Goal: Task Accomplishment & Management: Manage account settings

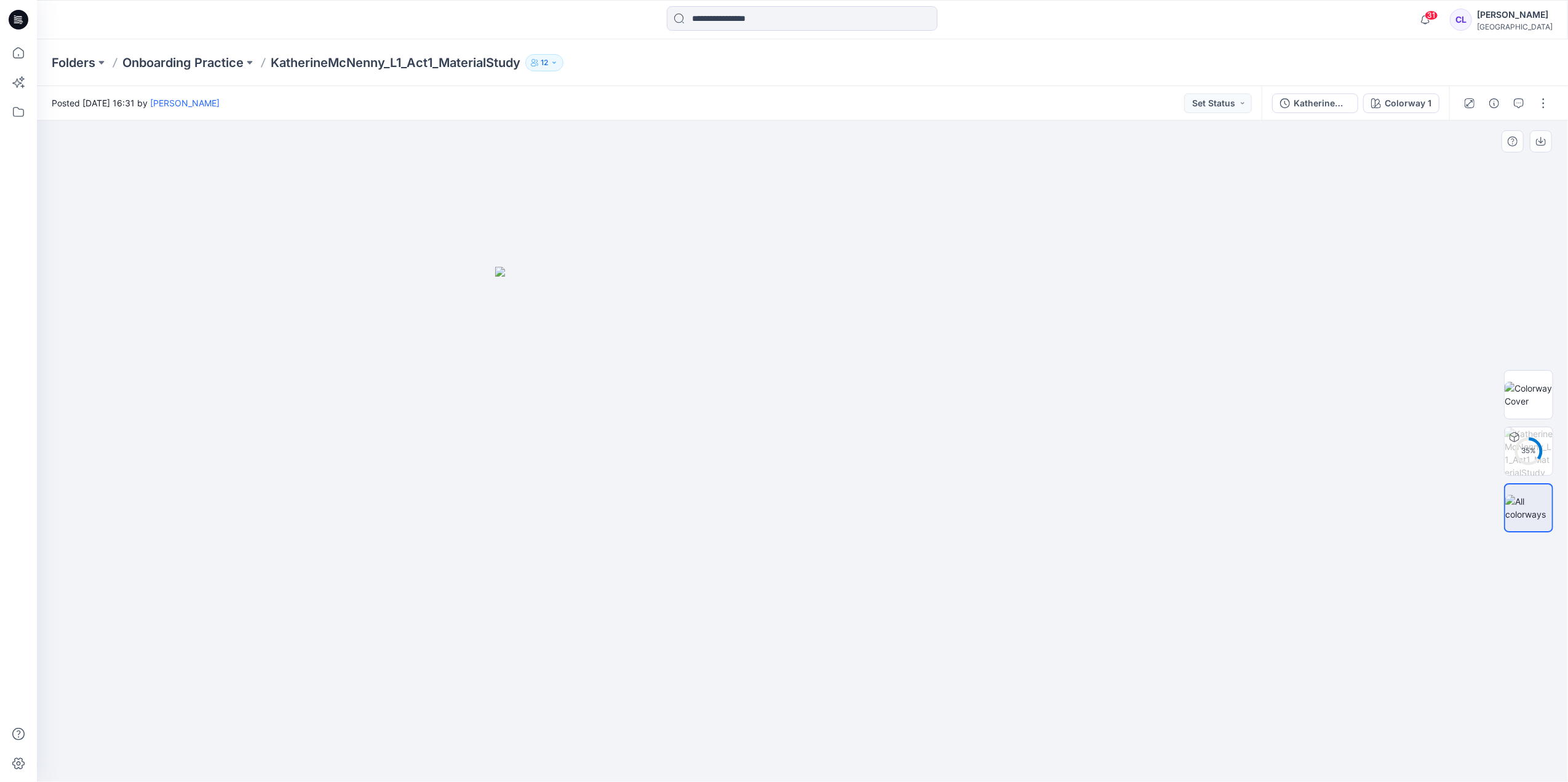
click at [1177, 523] on div at bounding box center [802, 451] width 1531 height 661
click at [371, 415] on div at bounding box center [802, 451] width 1531 height 661
click at [1347, 105] on div "KatherineMcNenny_L1_Act1_MaterialStudy" at bounding box center [1321, 103] width 56 height 13
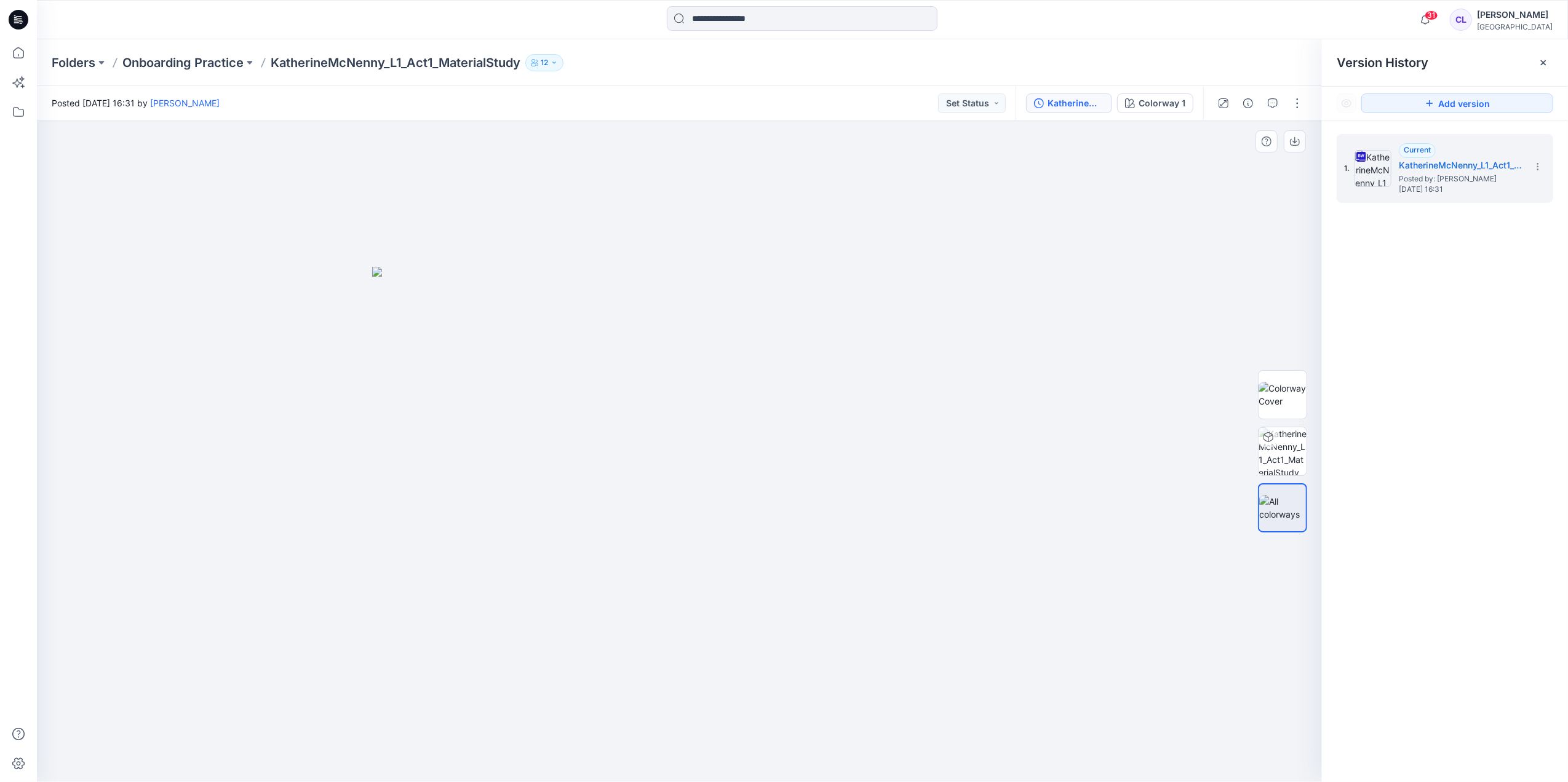
click at [1027, 164] on div at bounding box center [679, 451] width 1285 height 661
click at [72, 60] on p "Folders" at bounding box center [73, 62] width 44 height 17
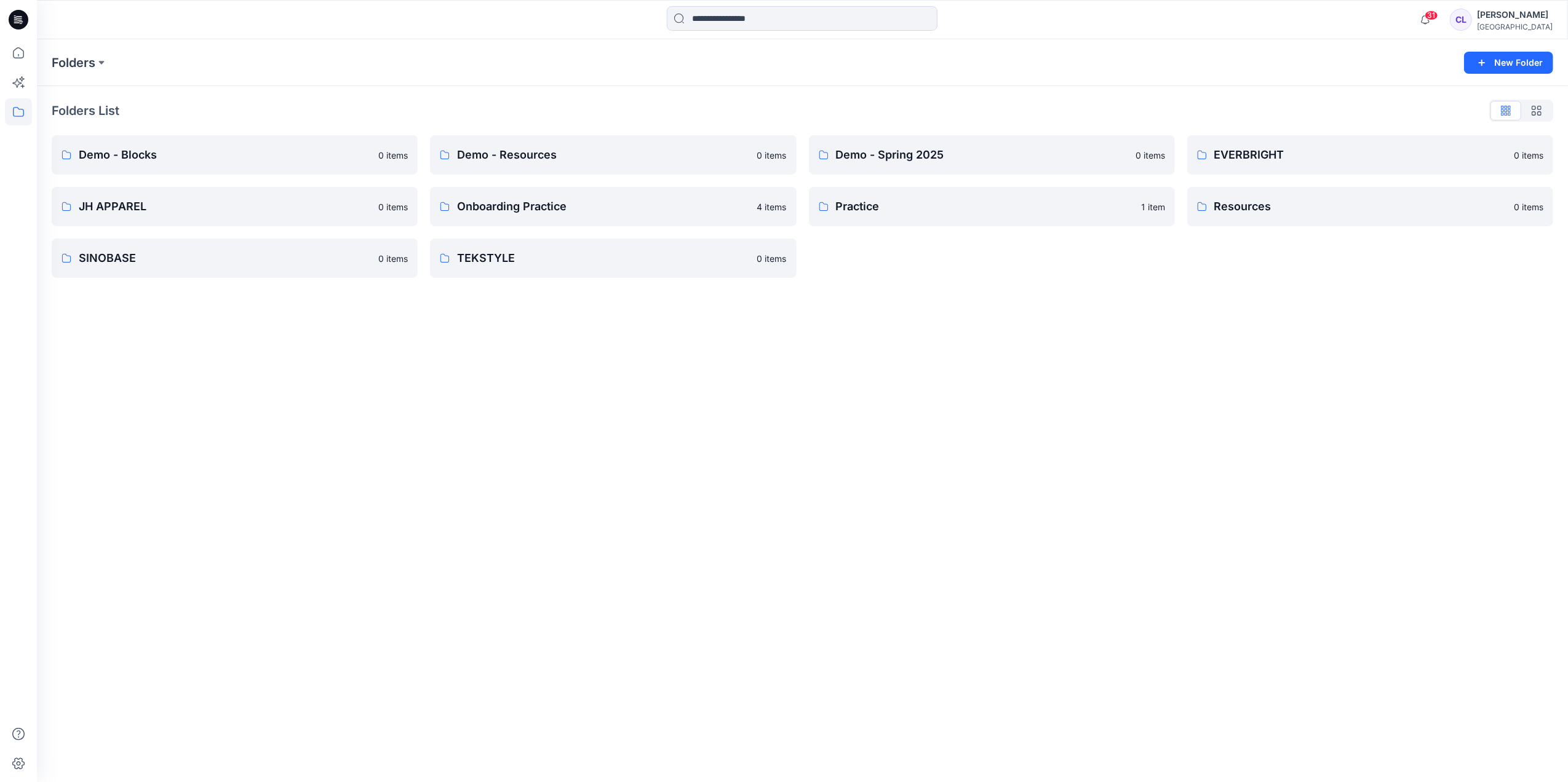
click at [72, 62] on p "Folders" at bounding box center [73, 62] width 44 height 17
click at [677, 23] on input at bounding box center [802, 18] width 270 height 25
click at [74, 52] on div "Folders New Folder" at bounding box center [802, 63] width 1531 height 47
drag, startPoint x: 74, startPoint y: 52, endPoint x: 214, endPoint y: 50, distance: 140.0
click at [321, 63] on div "Folders" at bounding box center [754, 62] width 1406 height 17
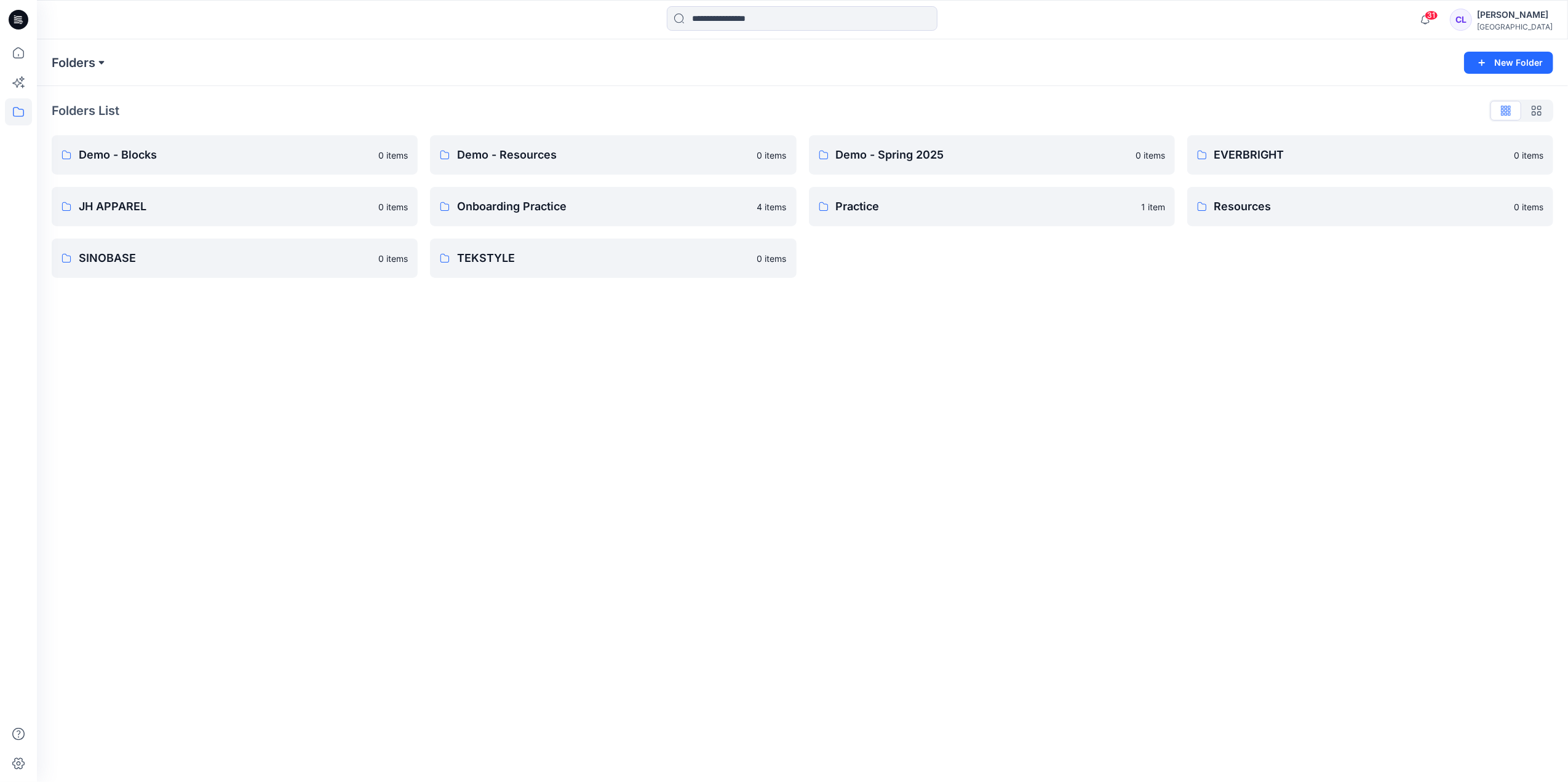
click at [101, 67] on button at bounding box center [101, 62] width 12 height 17
click at [18, 52] on icon at bounding box center [18, 53] width 27 height 27
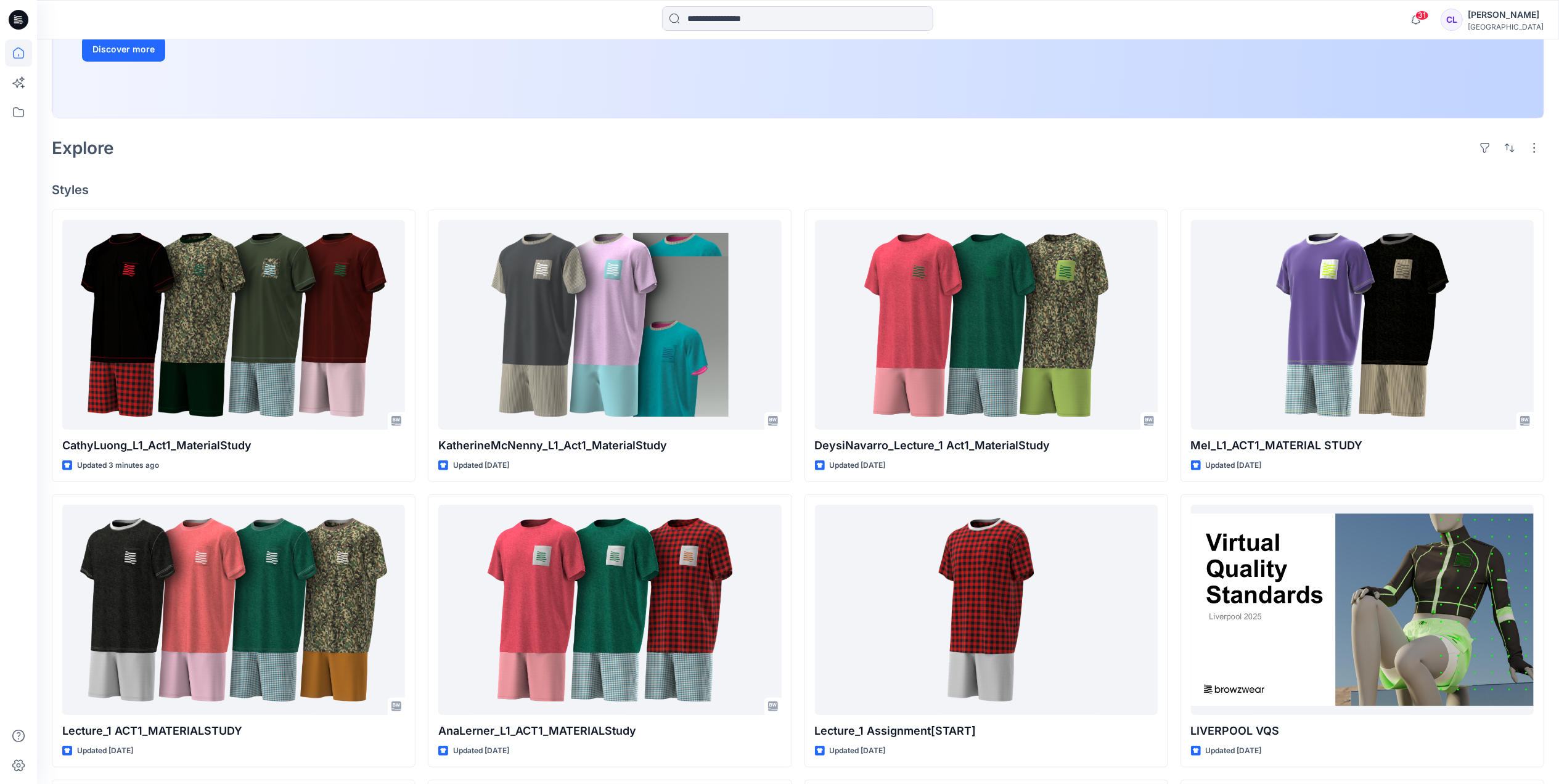
scroll to position [301, 0]
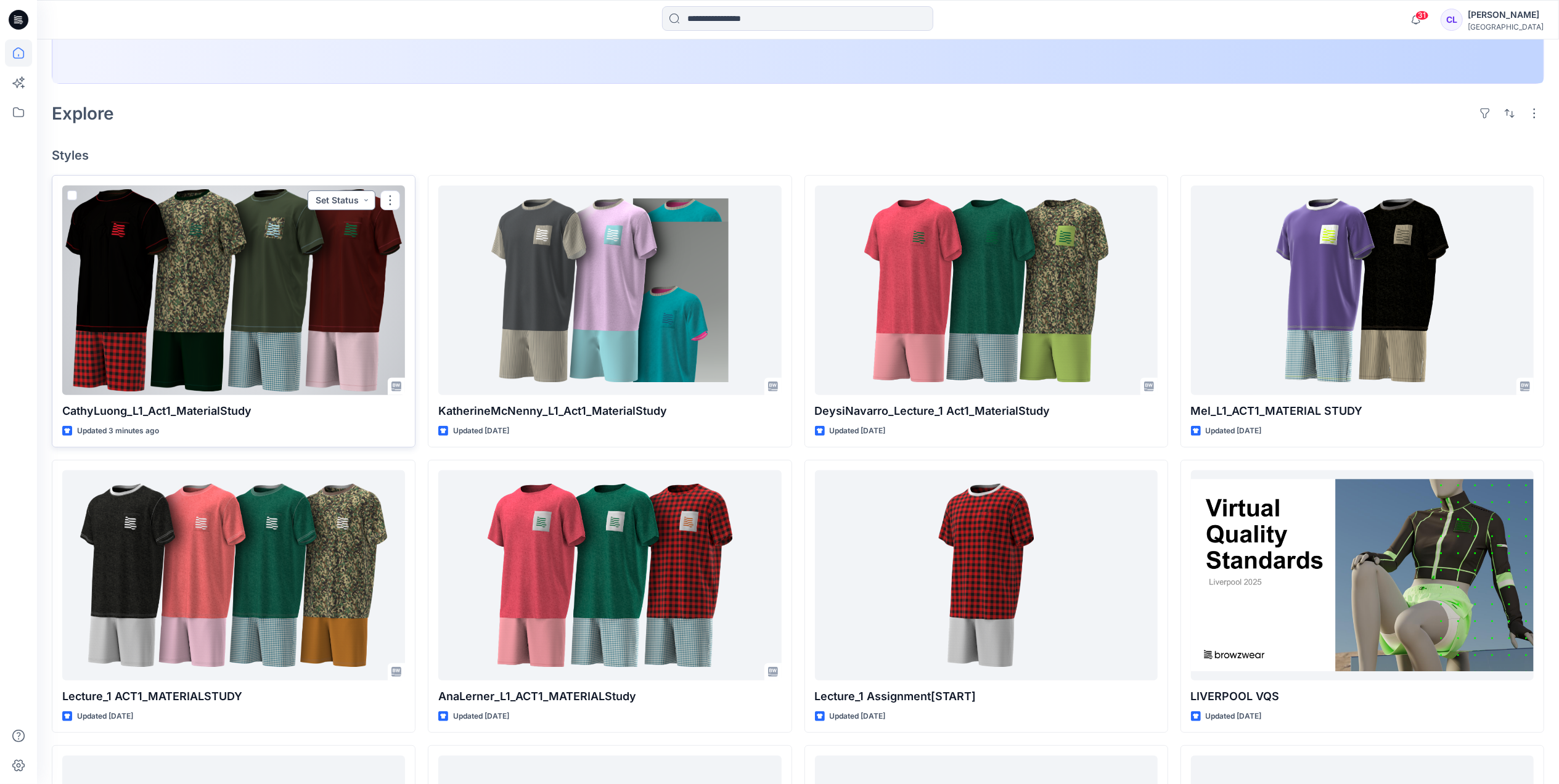
click at [340, 203] on button "Set Status" at bounding box center [342, 200] width 68 height 20
click at [129, 334] on div at bounding box center [233, 291] width 343 height 210
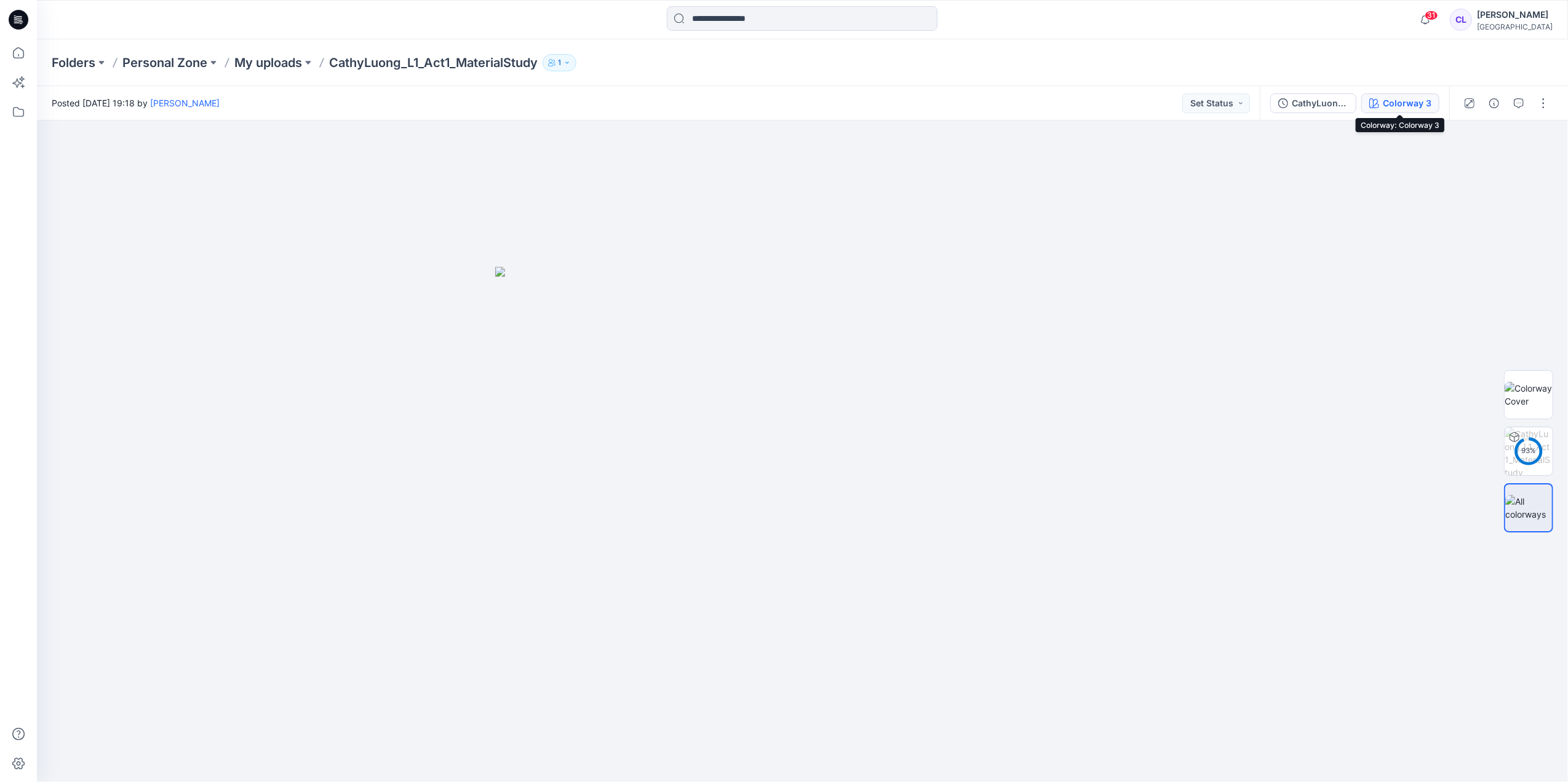
click at [1407, 107] on div "Colorway 3" at bounding box center [1407, 103] width 49 height 13
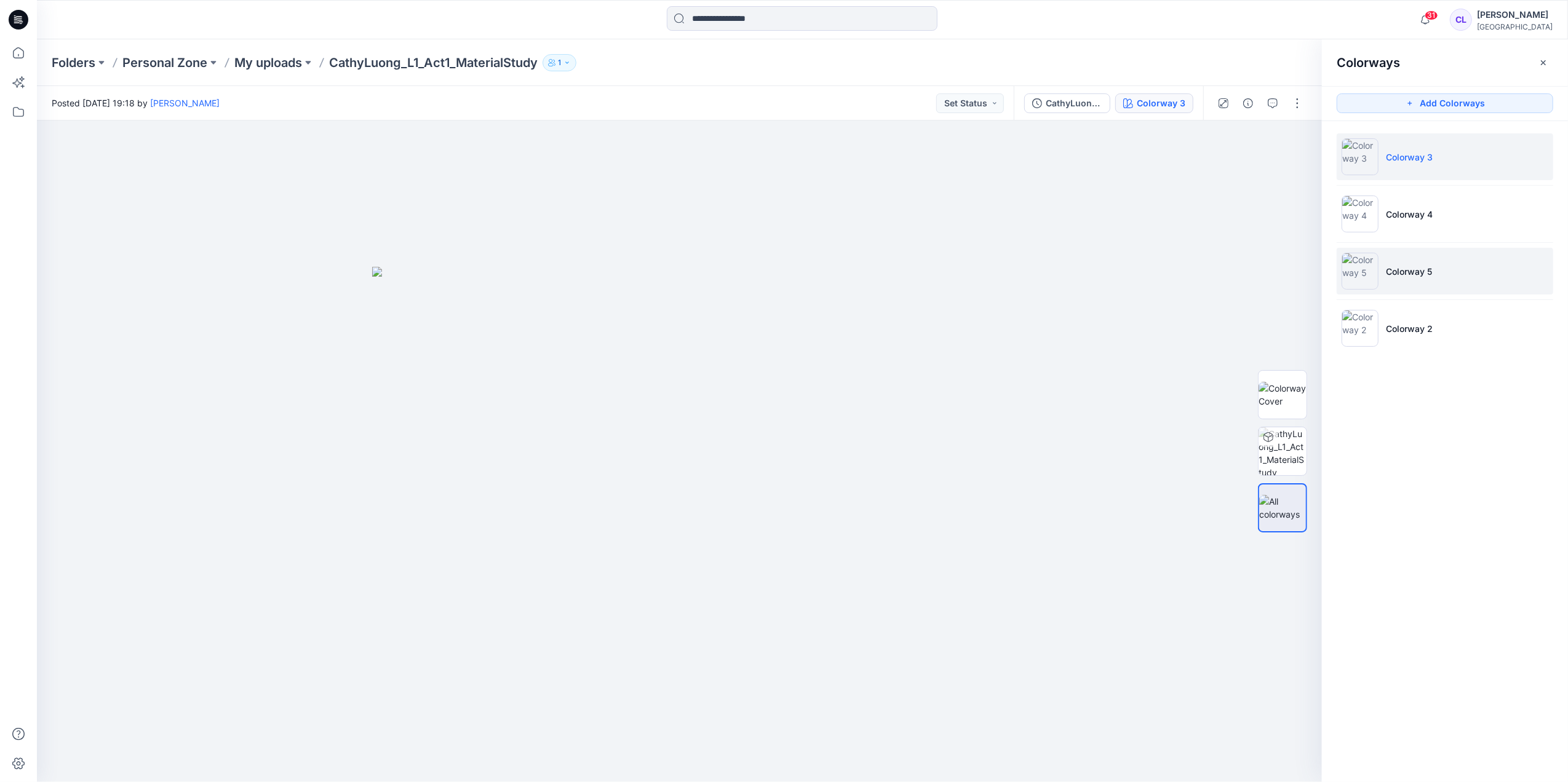
click at [1421, 261] on li "Colorway 5" at bounding box center [1444, 271] width 216 height 47
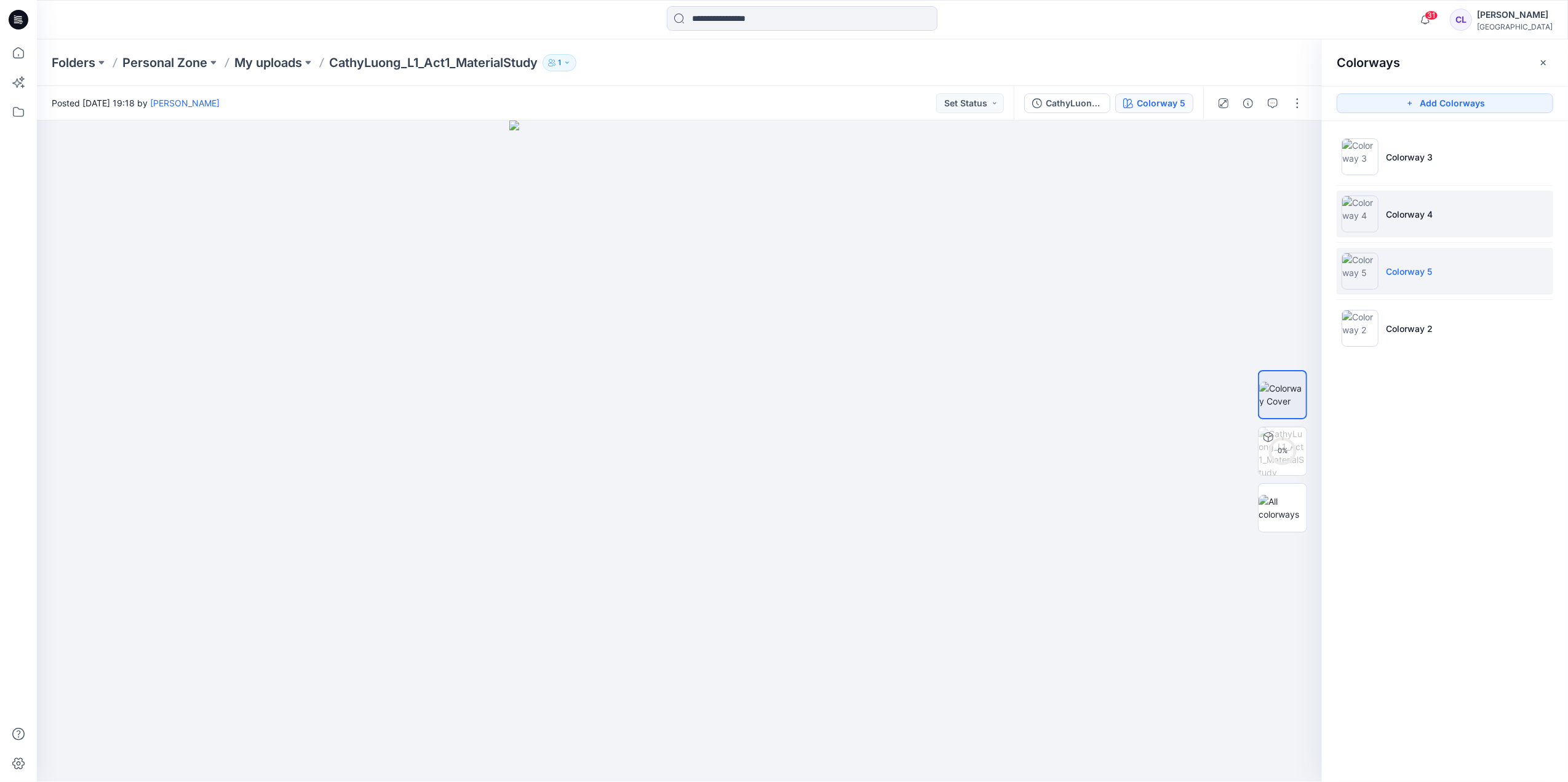
click at [1413, 225] on li "Colorway 4" at bounding box center [1444, 214] width 216 height 47
click at [989, 107] on button "Set Status" at bounding box center [970, 103] width 68 height 20
click at [1295, 104] on button "button" at bounding box center [1297, 103] width 20 height 20
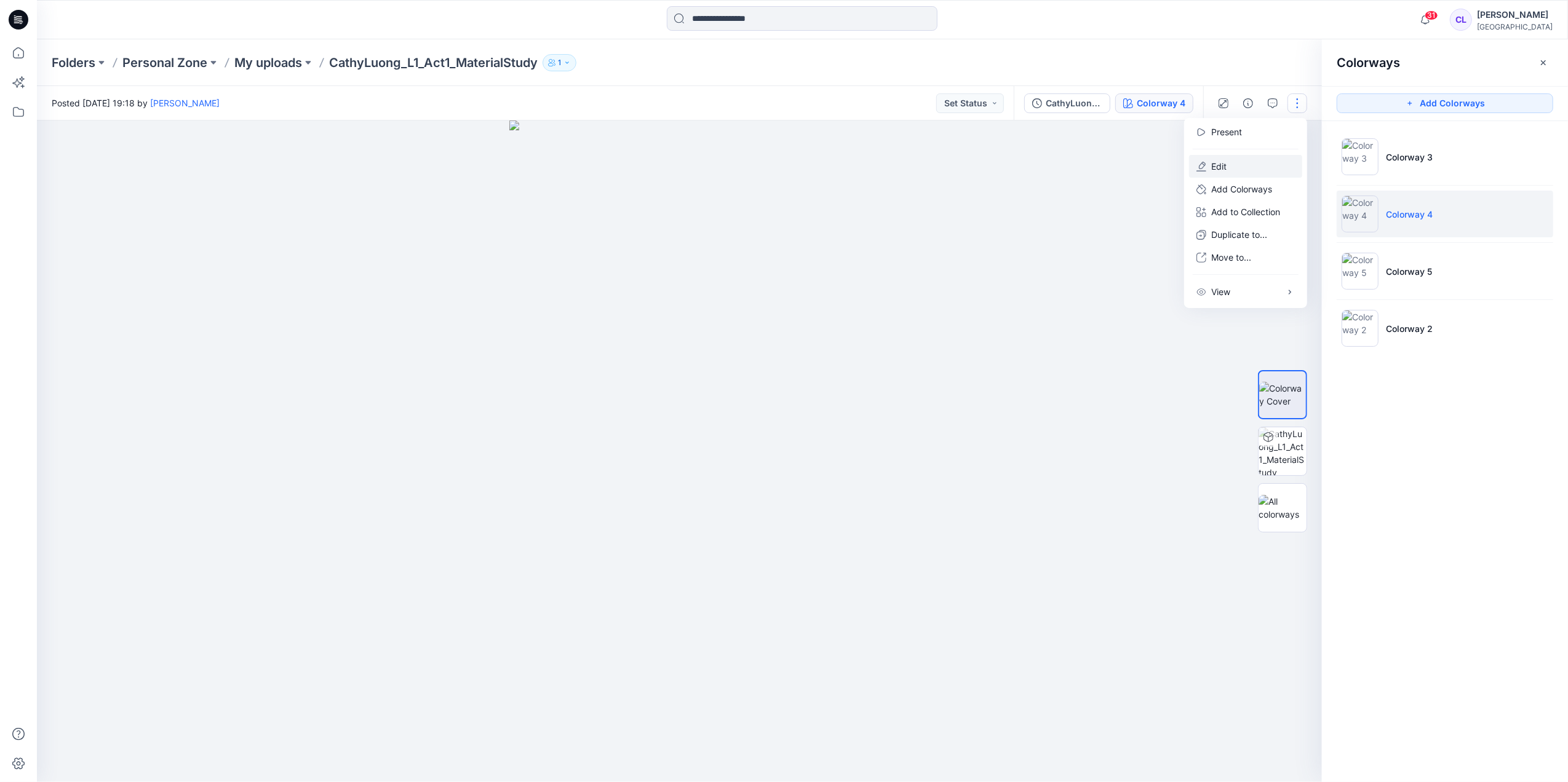
click at [1209, 160] on button "Edit" at bounding box center [1246, 166] width 113 height 23
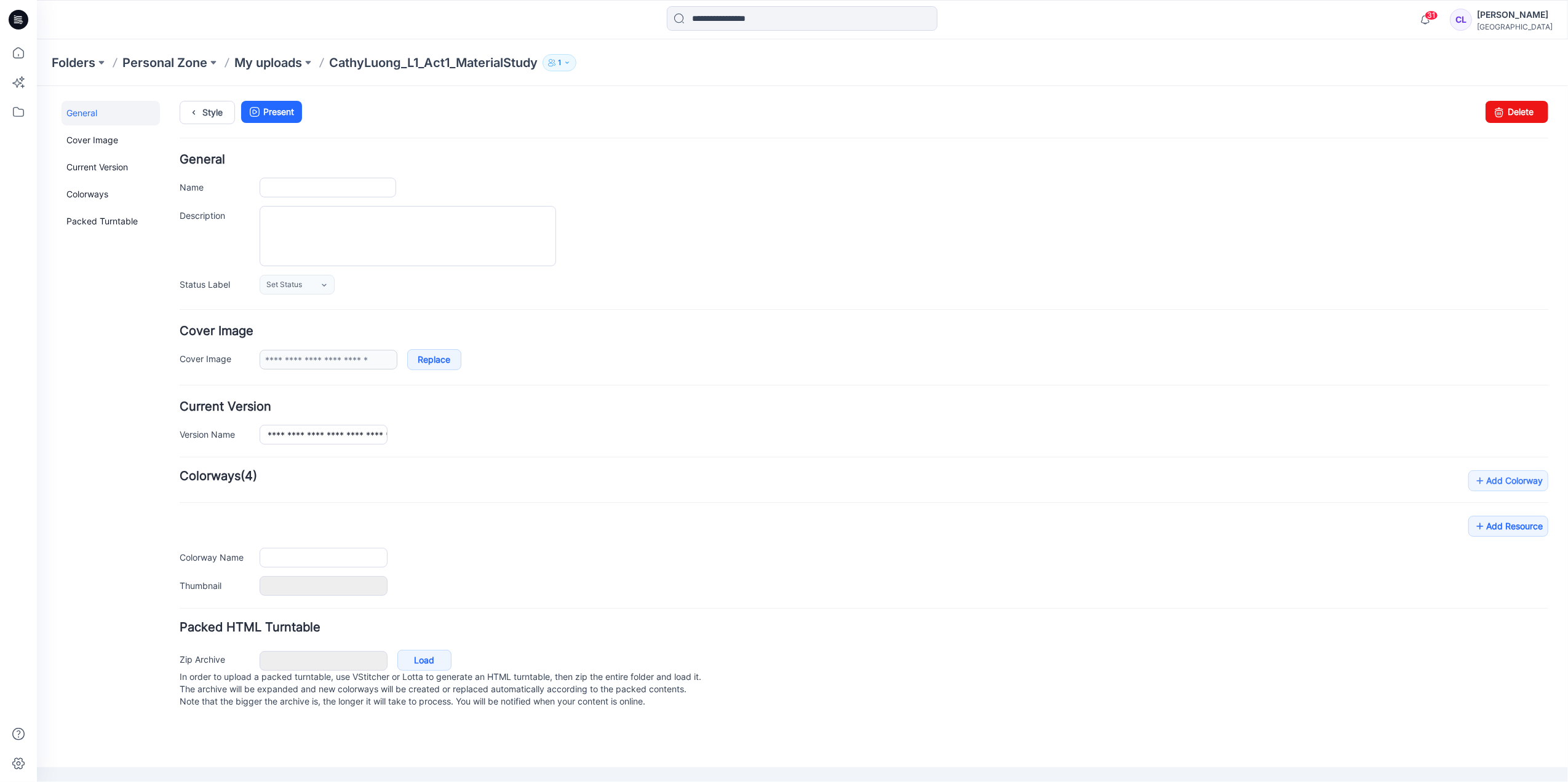
type input "**********"
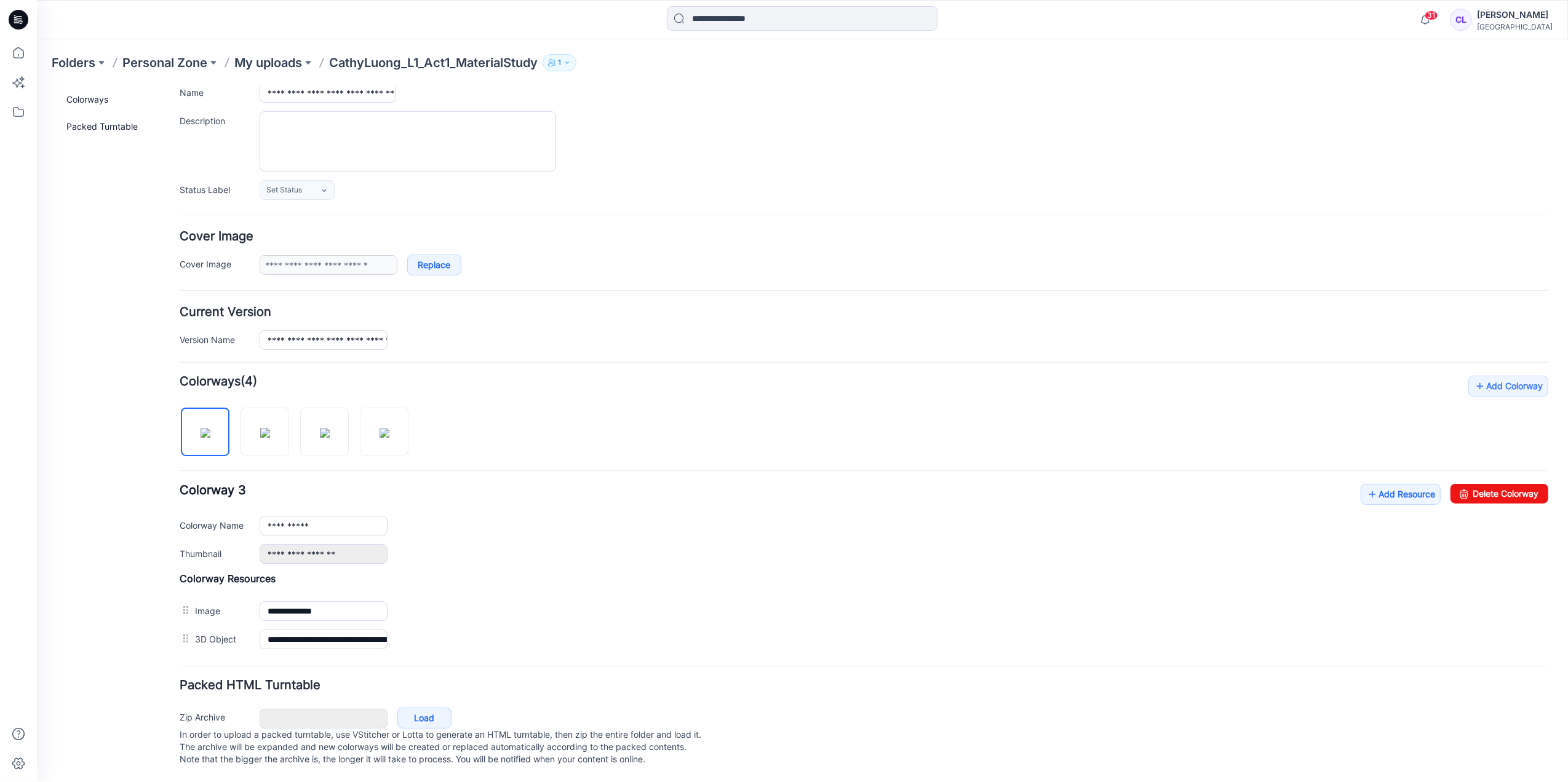
scroll to position [113, 0]
click at [381, 427] on img at bounding box center [384, 433] width 10 height 10
type input "**********"
click at [251, 373] on span "(4)" at bounding box center [248, 380] width 16 height 15
click at [386, 427] on img at bounding box center [384, 433] width 10 height 10
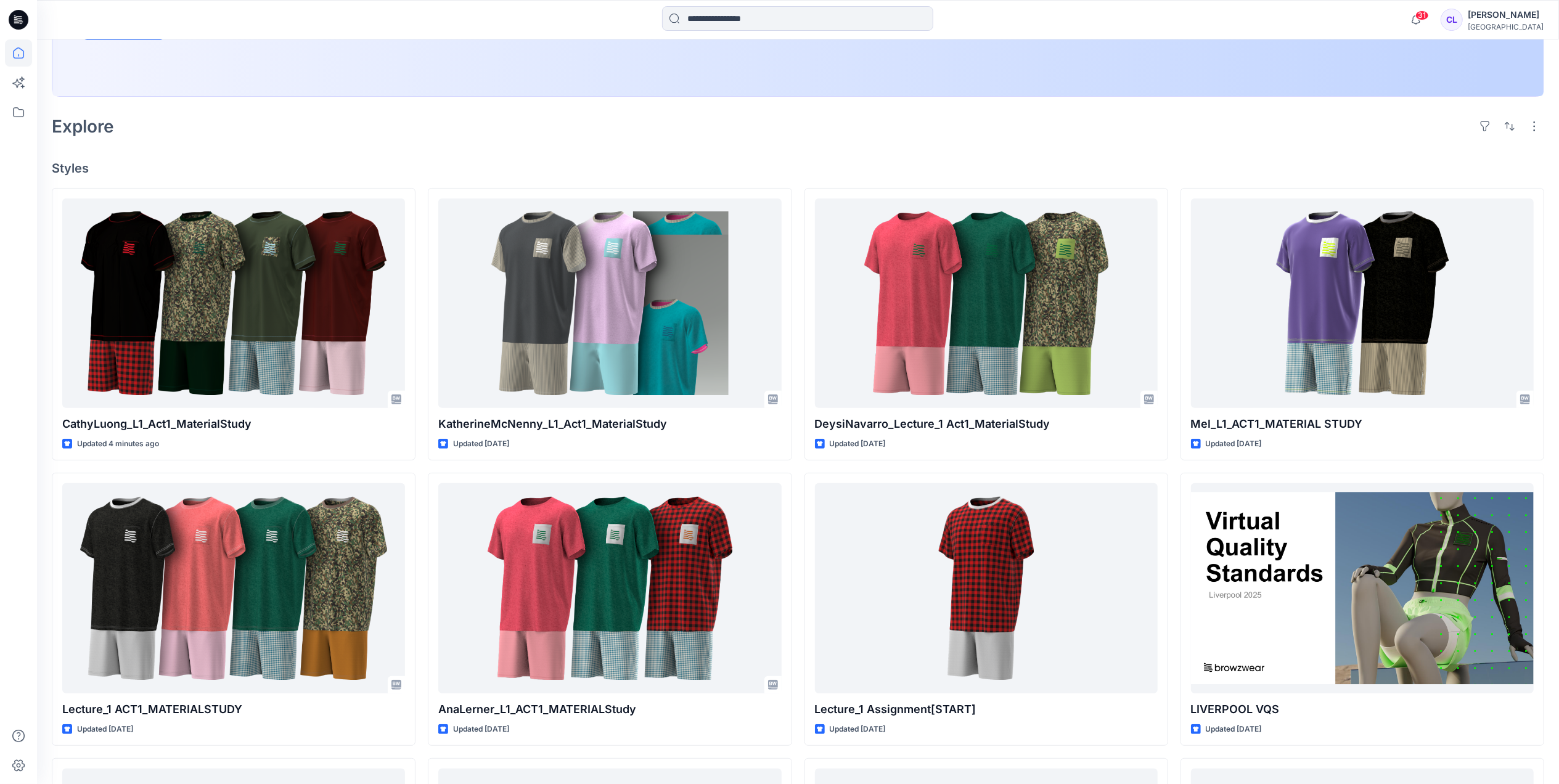
scroll to position [251, 0]
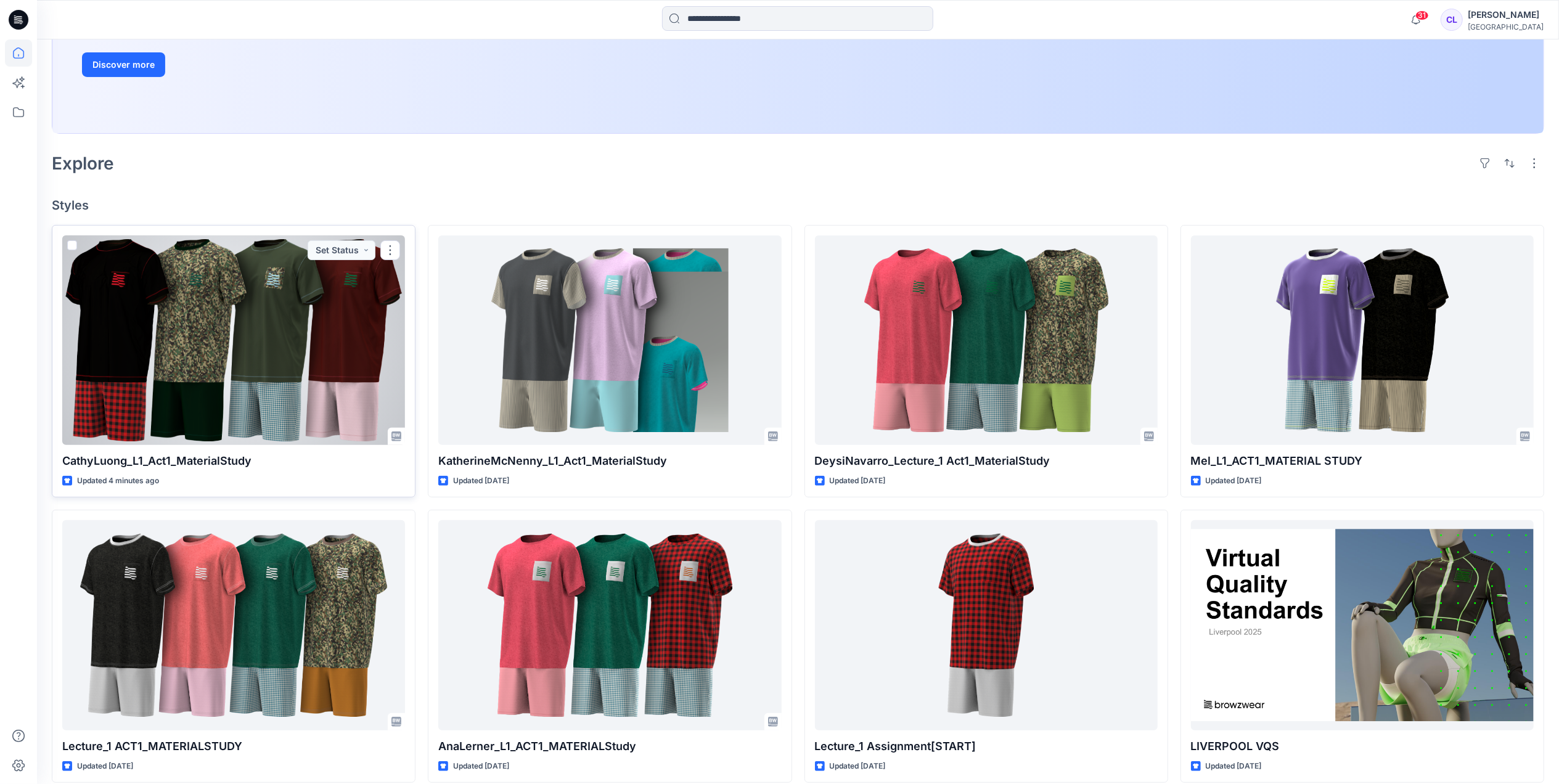
click at [336, 326] on div at bounding box center [233, 340] width 343 height 210
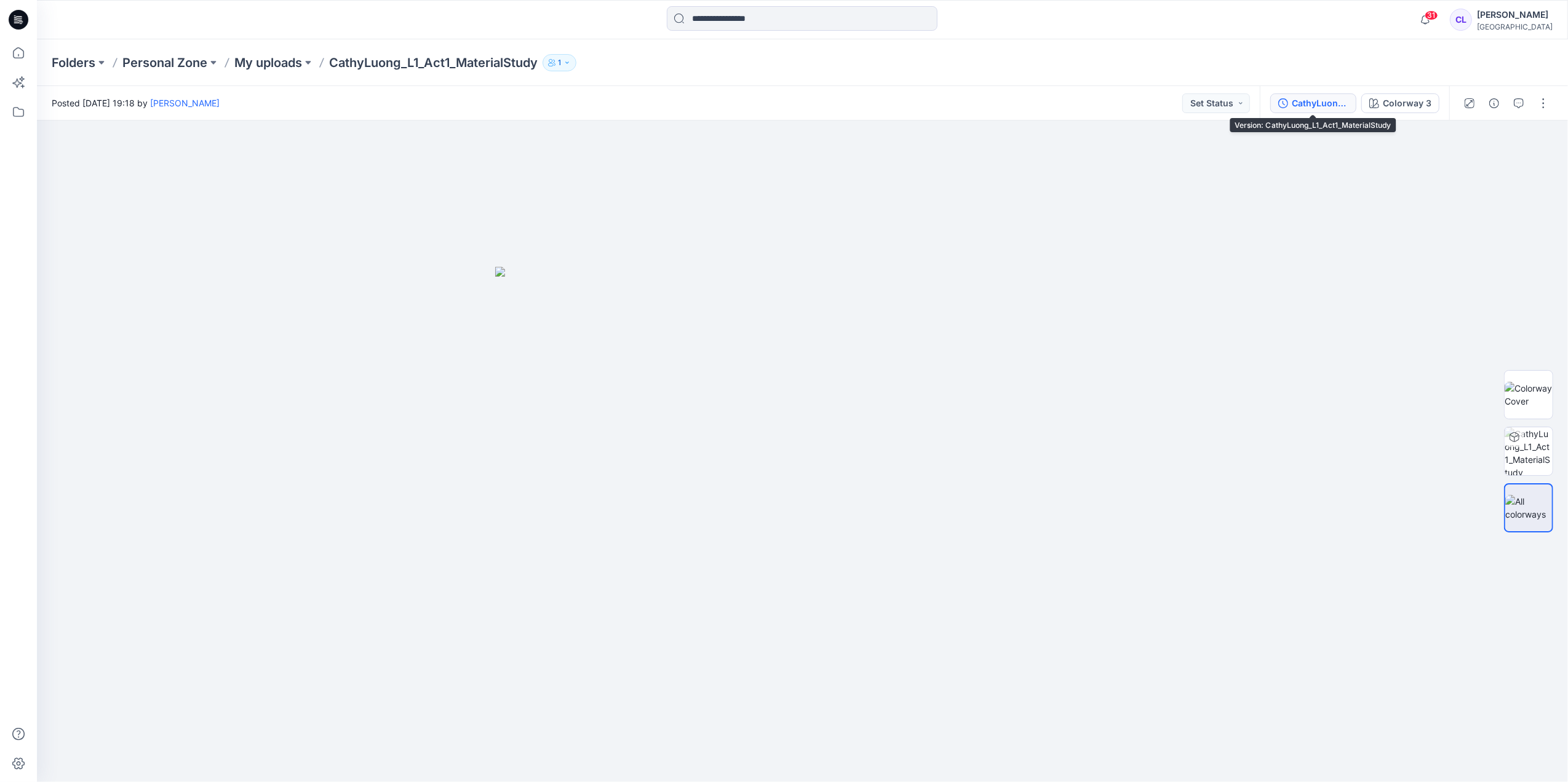
click at [1322, 98] on div "CathyLuong_L1_Act1_MaterialStudy" at bounding box center [1320, 103] width 56 height 13
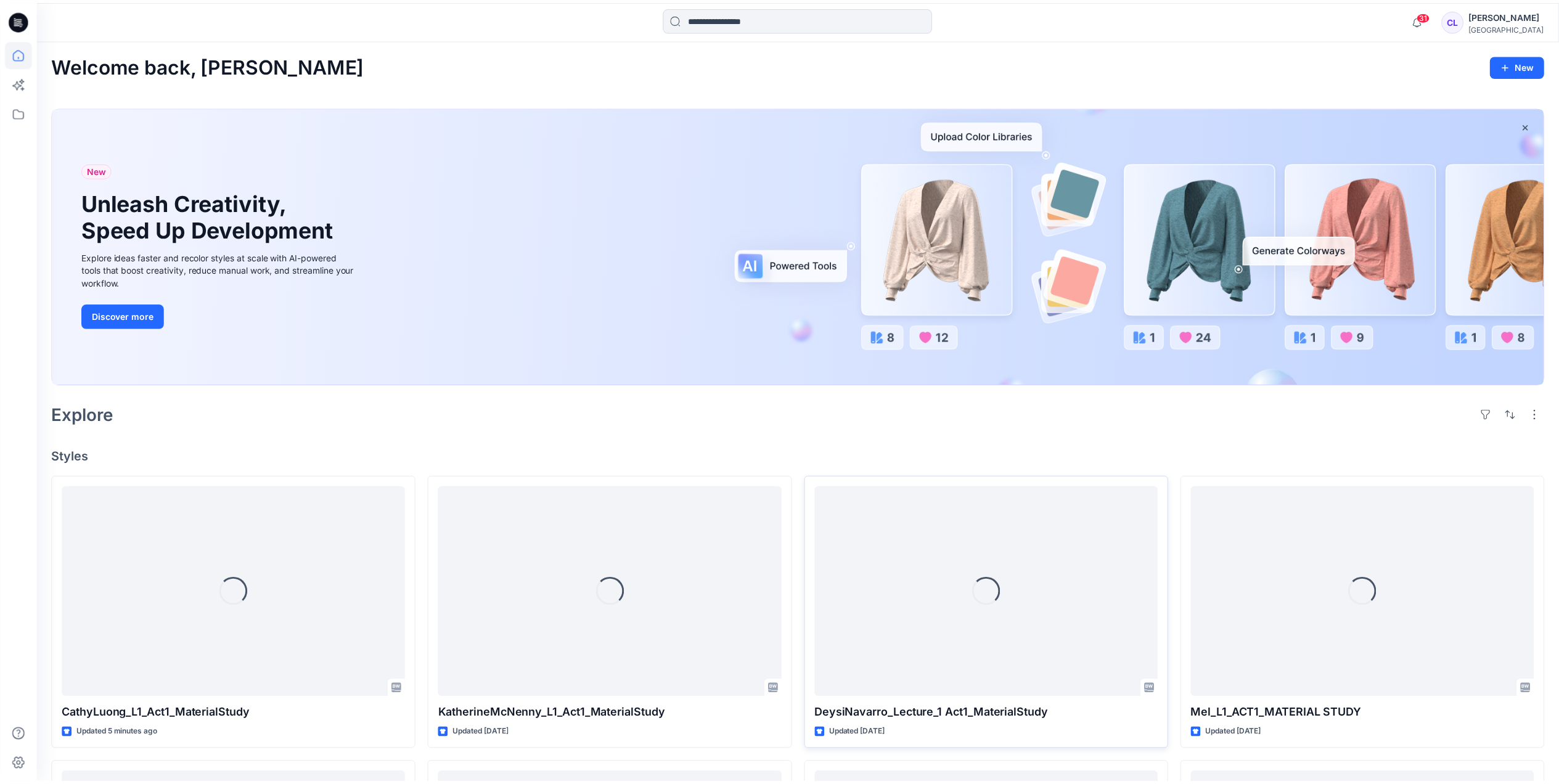
scroll to position [251, 0]
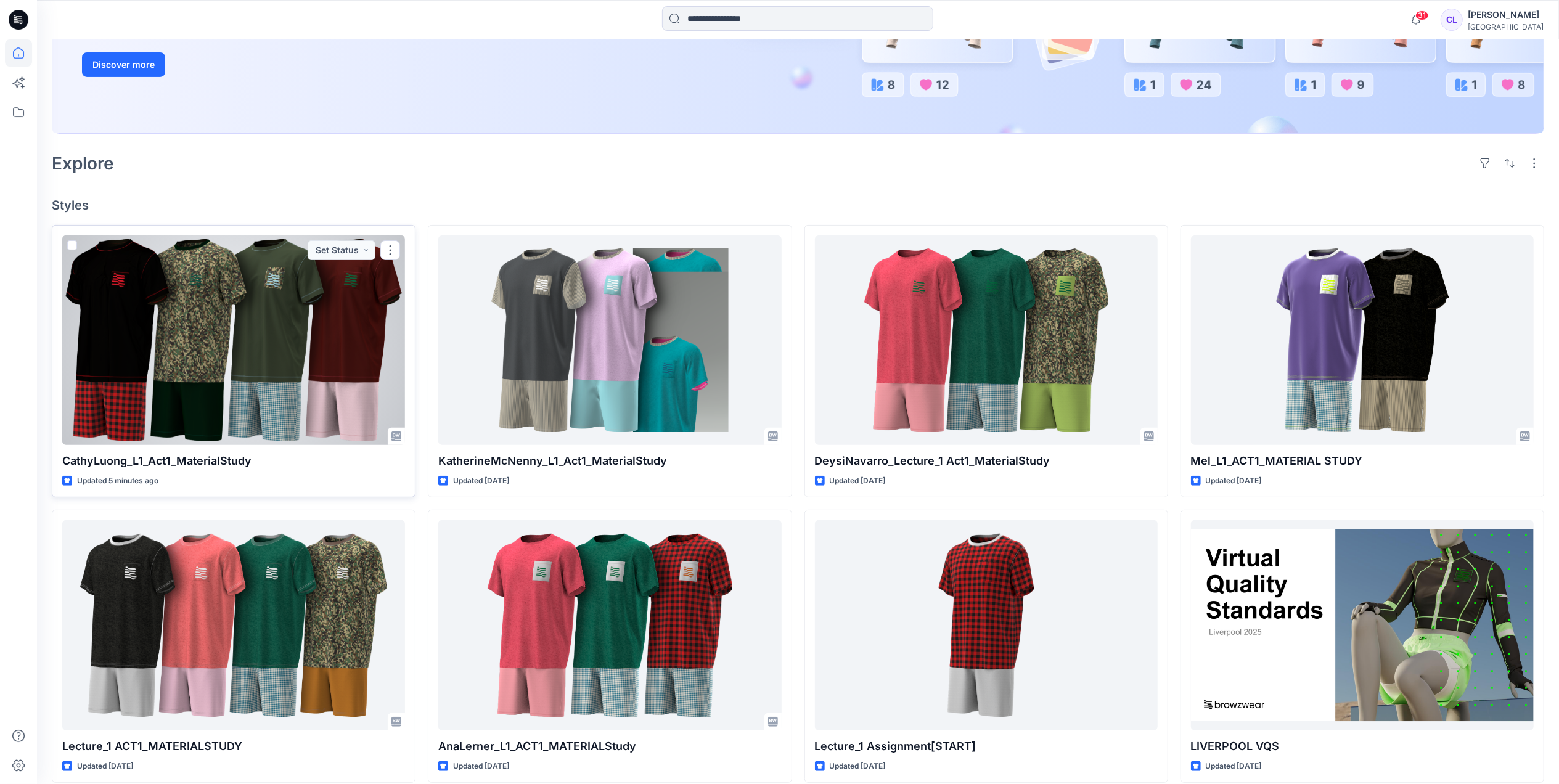
click at [258, 331] on div at bounding box center [233, 340] width 343 height 210
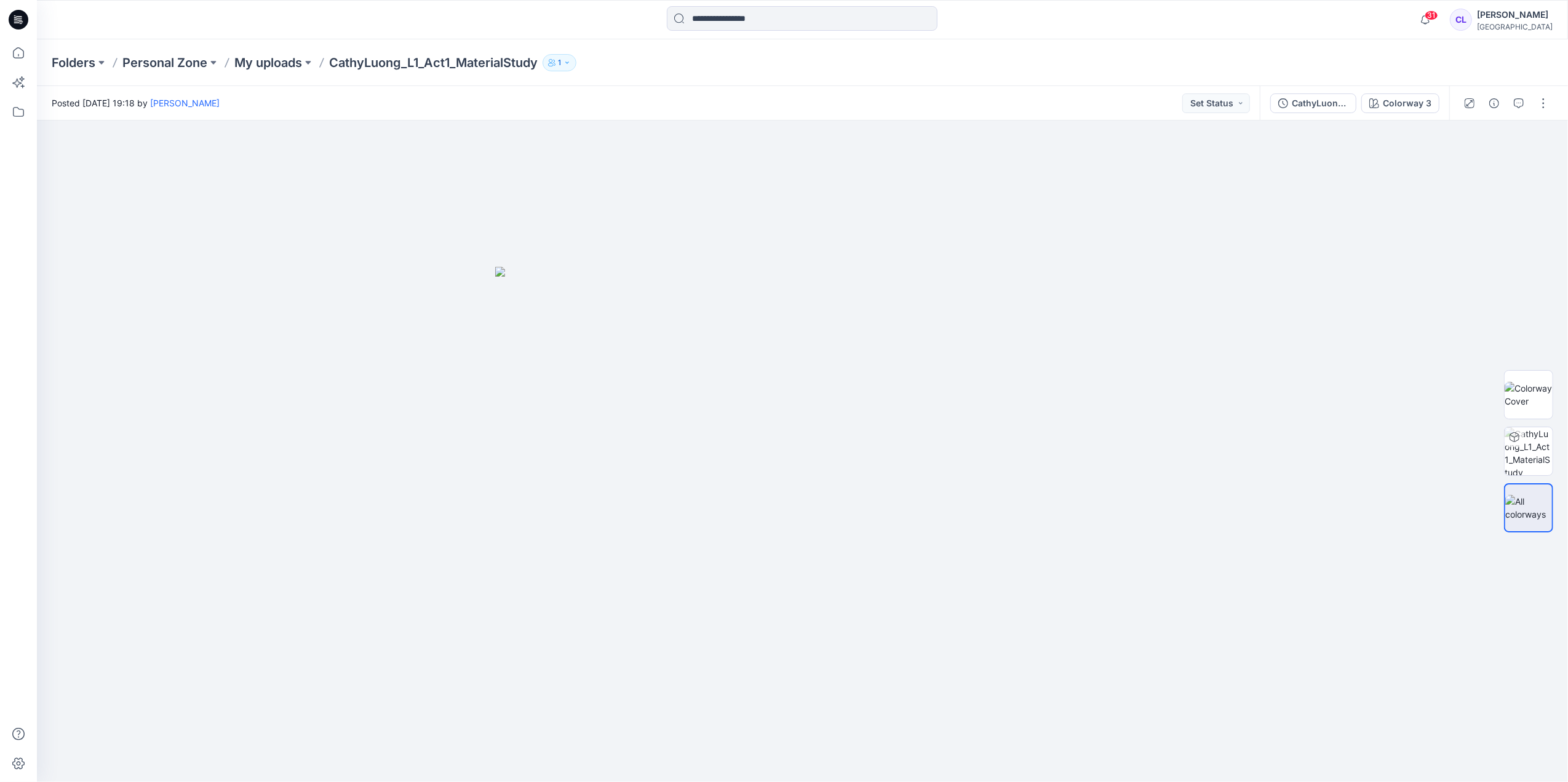
click at [1472, 20] on div "CL" at bounding box center [1461, 20] width 22 height 22
click at [1282, 323] on div at bounding box center [802, 451] width 1531 height 661
click at [1314, 107] on div "CathyLuong_L1_Act1_MaterialStudy" at bounding box center [1320, 103] width 56 height 13
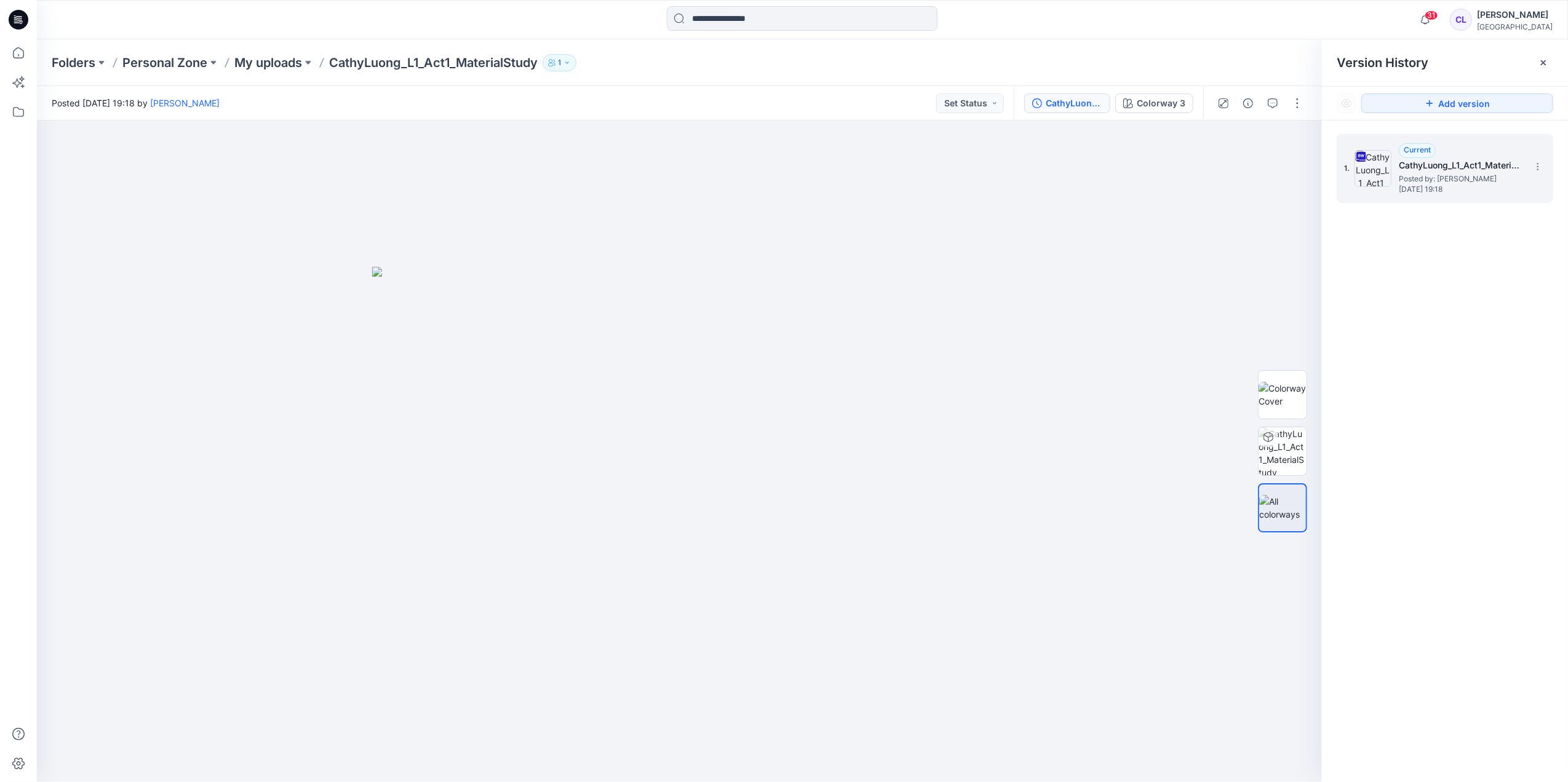
click at [1376, 172] on img at bounding box center [1373, 169] width 37 height 37
click at [1415, 155] on div "Current" at bounding box center [1417, 150] width 37 height 15
click at [1538, 169] on icon at bounding box center [1538, 167] width 10 height 10
click at [1135, 181] on div at bounding box center [679, 451] width 1285 height 661
click at [1549, 62] on div at bounding box center [1543, 62] width 20 height 20
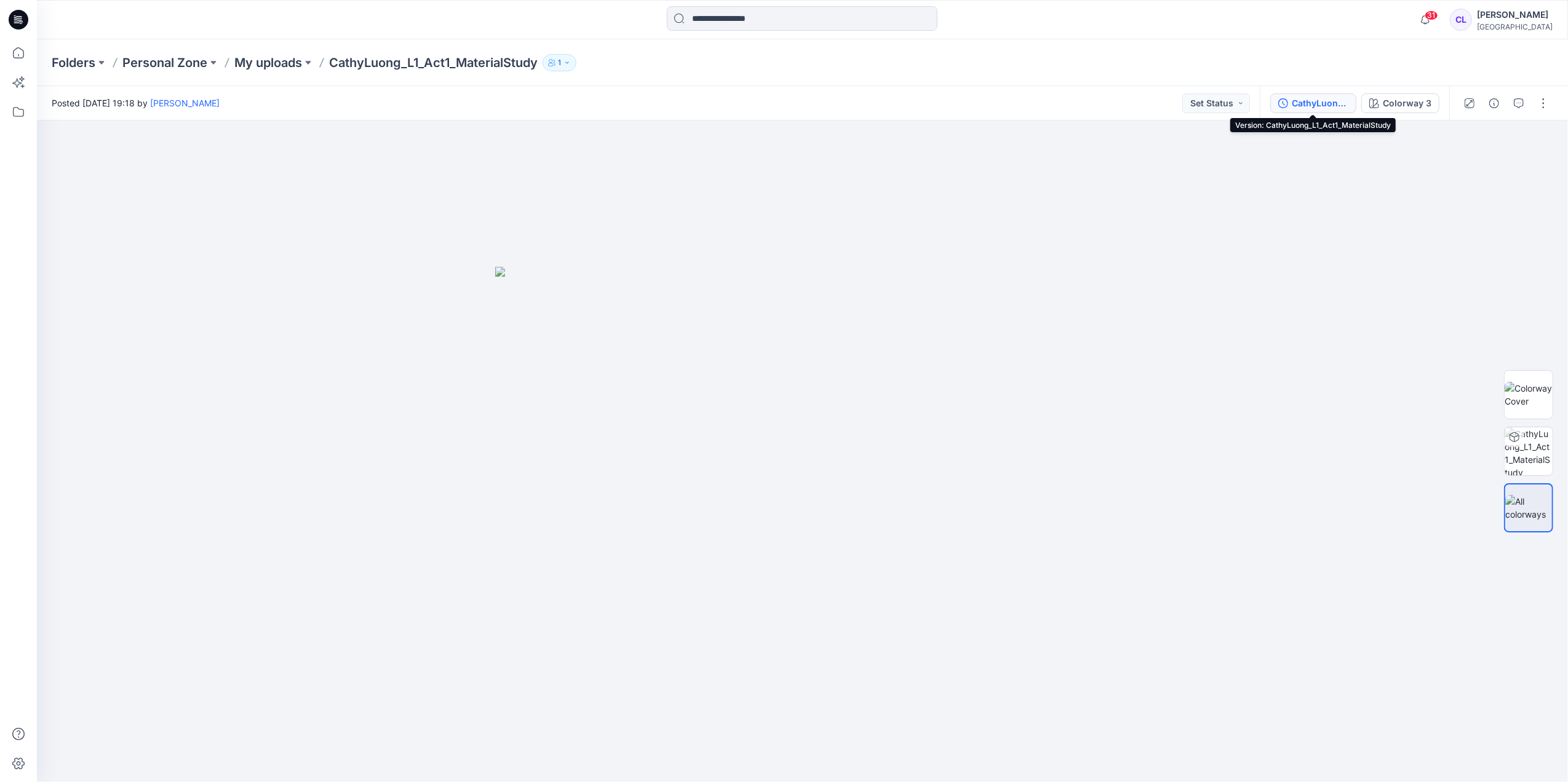
click at [1284, 103] on icon "button" at bounding box center [1283, 103] width 10 height 10
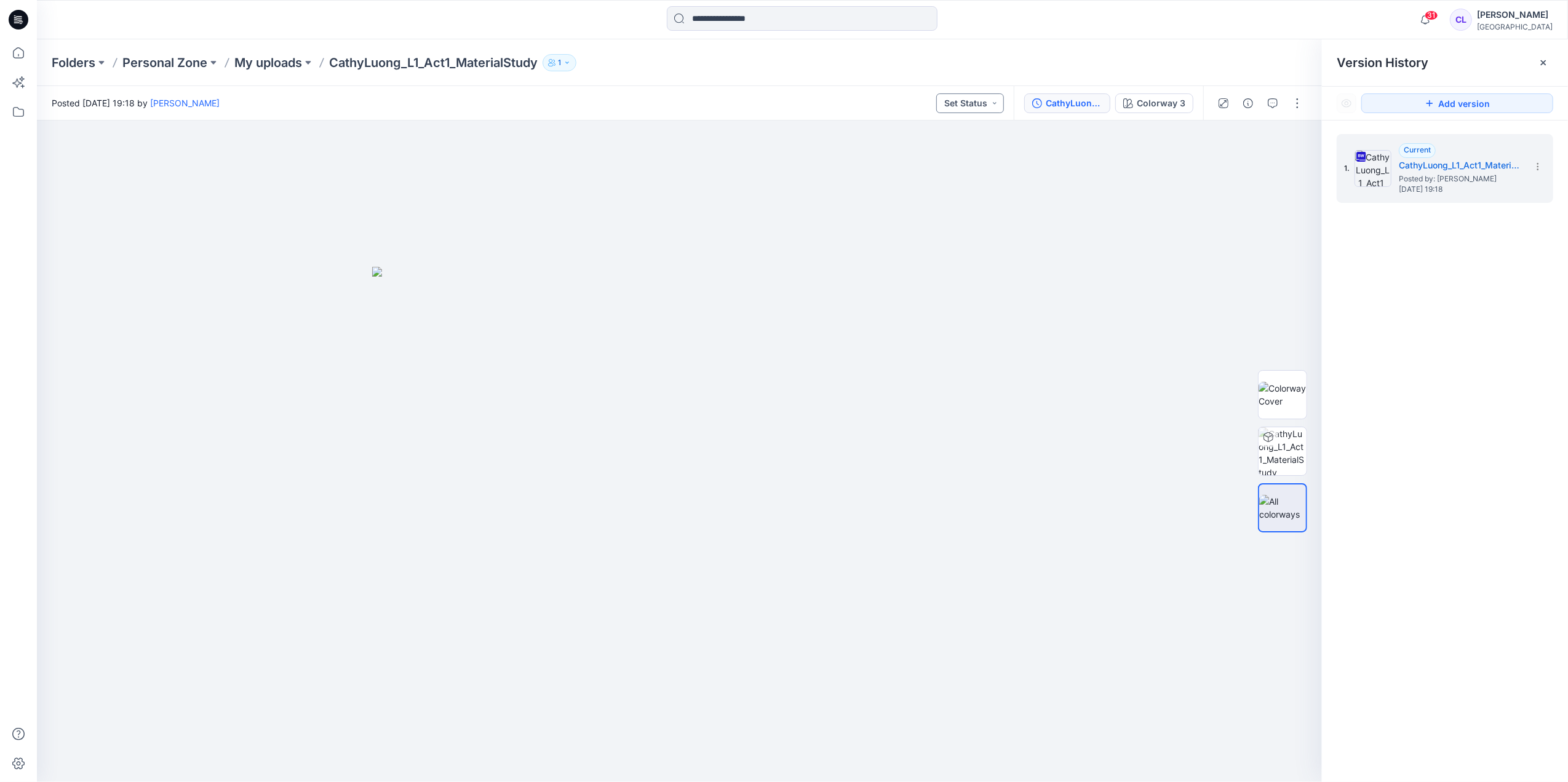
click at [963, 100] on button "Set Status" at bounding box center [970, 103] width 68 height 20
click at [1364, 169] on img at bounding box center [1373, 169] width 37 height 37
drag, startPoint x: 1364, startPoint y: 169, endPoint x: 1033, endPoint y: 209, distance: 333.4
click at [1033, 209] on div at bounding box center [679, 451] width 1285 height 661
click at [220, 104] on link "[PERSON_NAME]" at bounding box center [185, 103] width 70 height 10
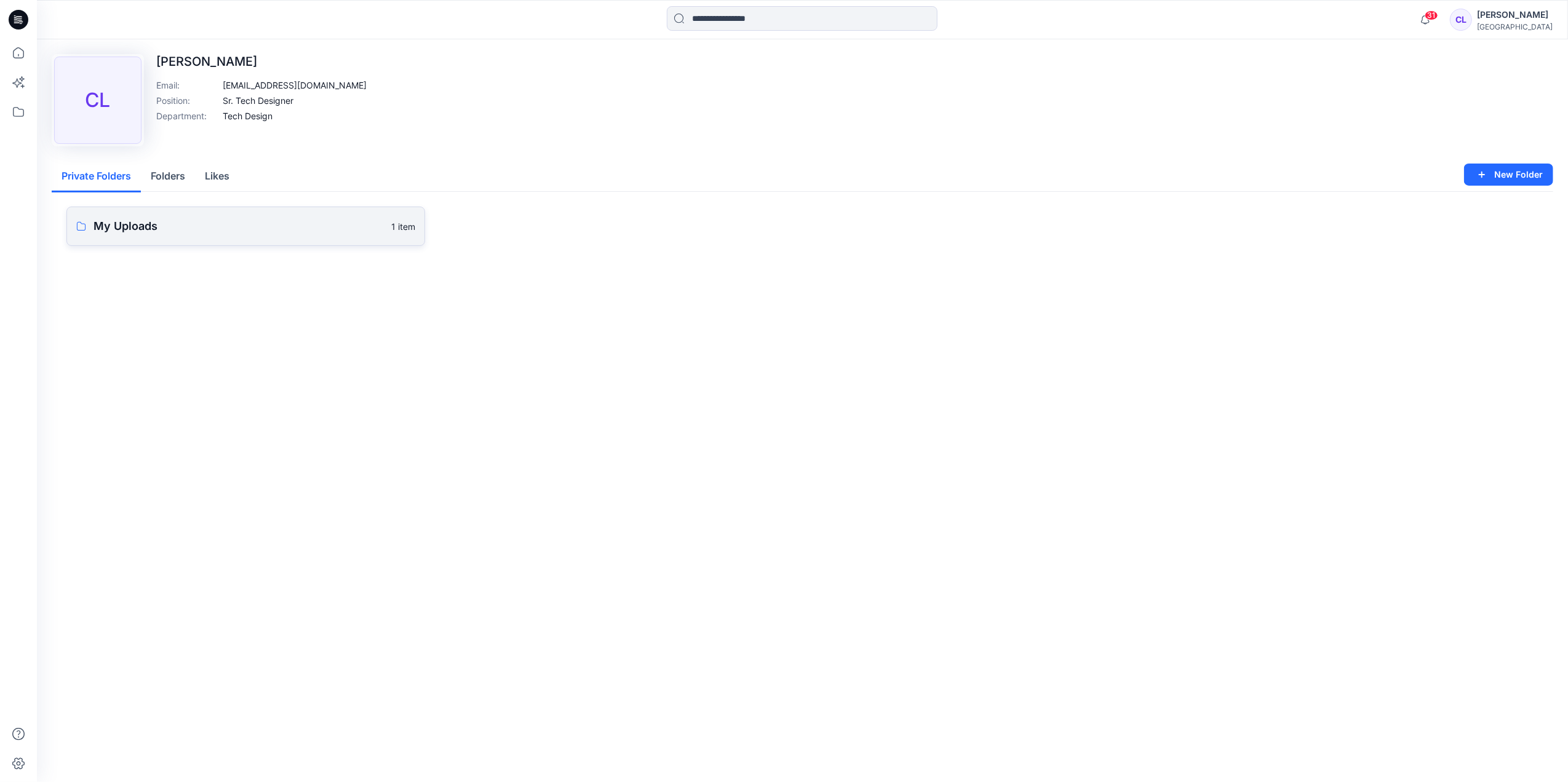
click at [102, 226] on p "My Uploads" at bounding box center [239, 226] width 291 height 17
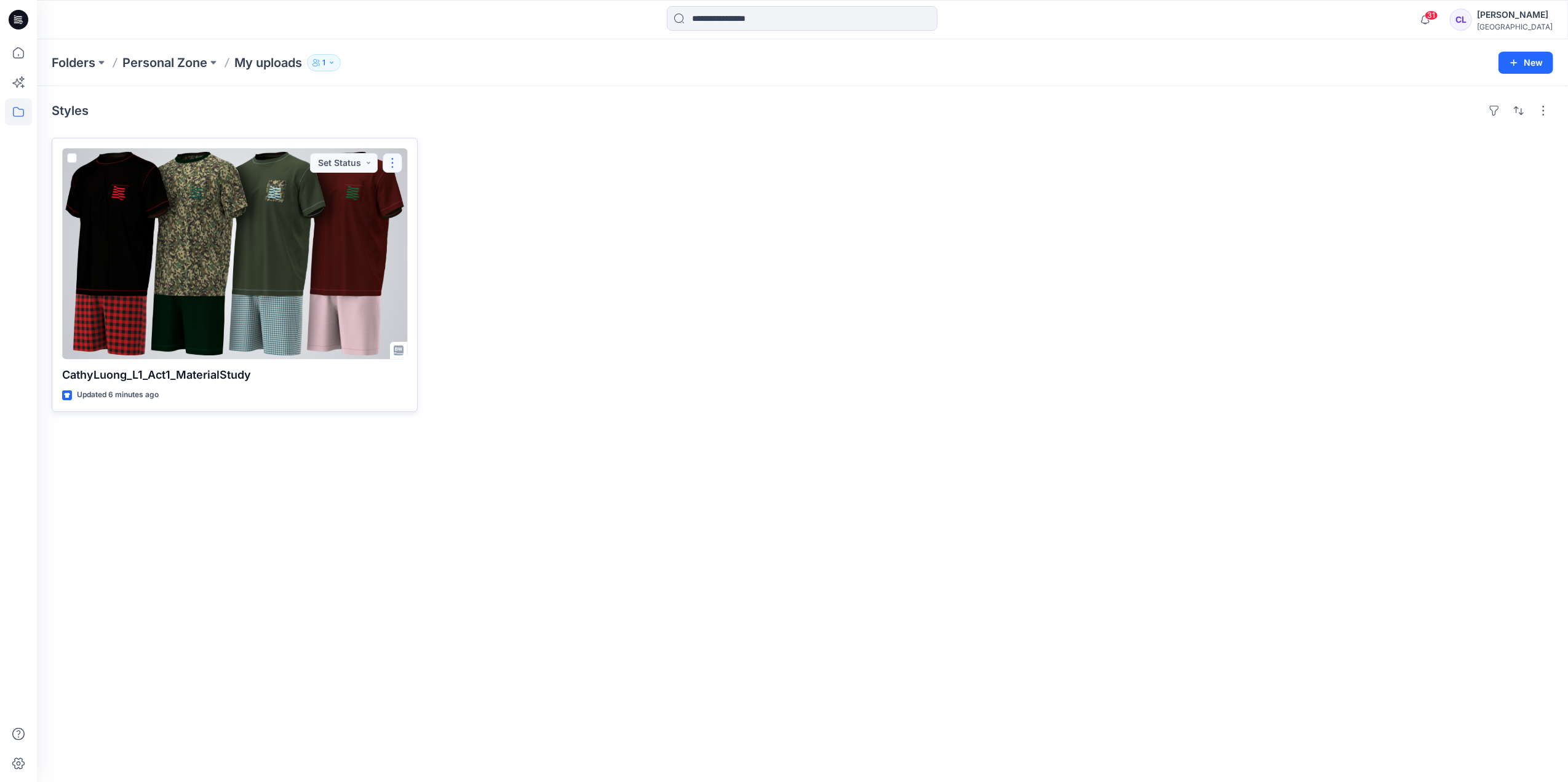
click at [399, 160] on button "button" at bounding box center [392, 162] width 20 height 20
click at [215, 237] on div at bounding box center [235, 254] width 345 height 211
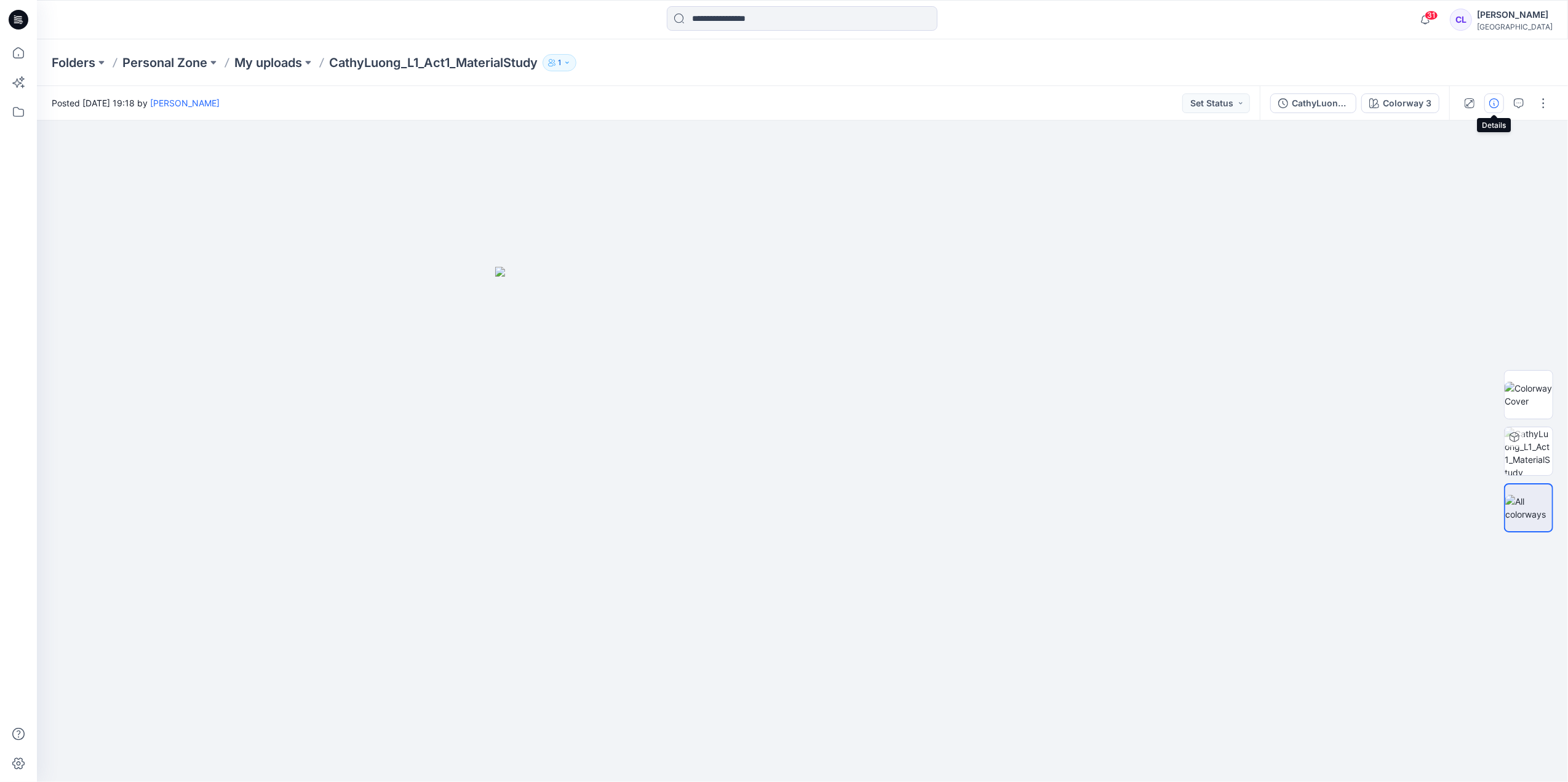
click at [1494, 98] on icon "button" at bounding box center [1494, 103] width 10 height 10
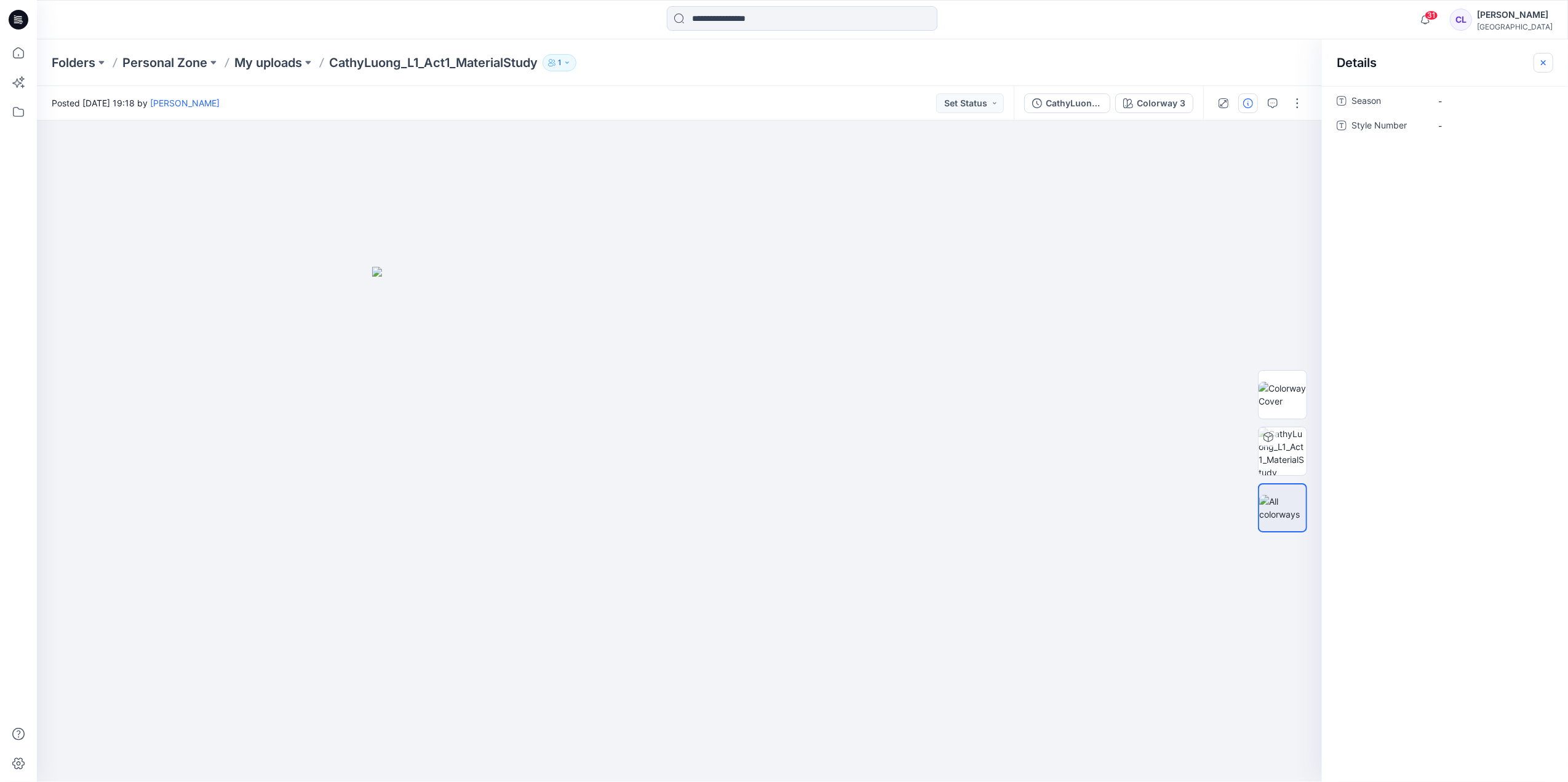
click at [1540, 63] on icon "button" at bounding box center [1543, 63] width 10 height 10
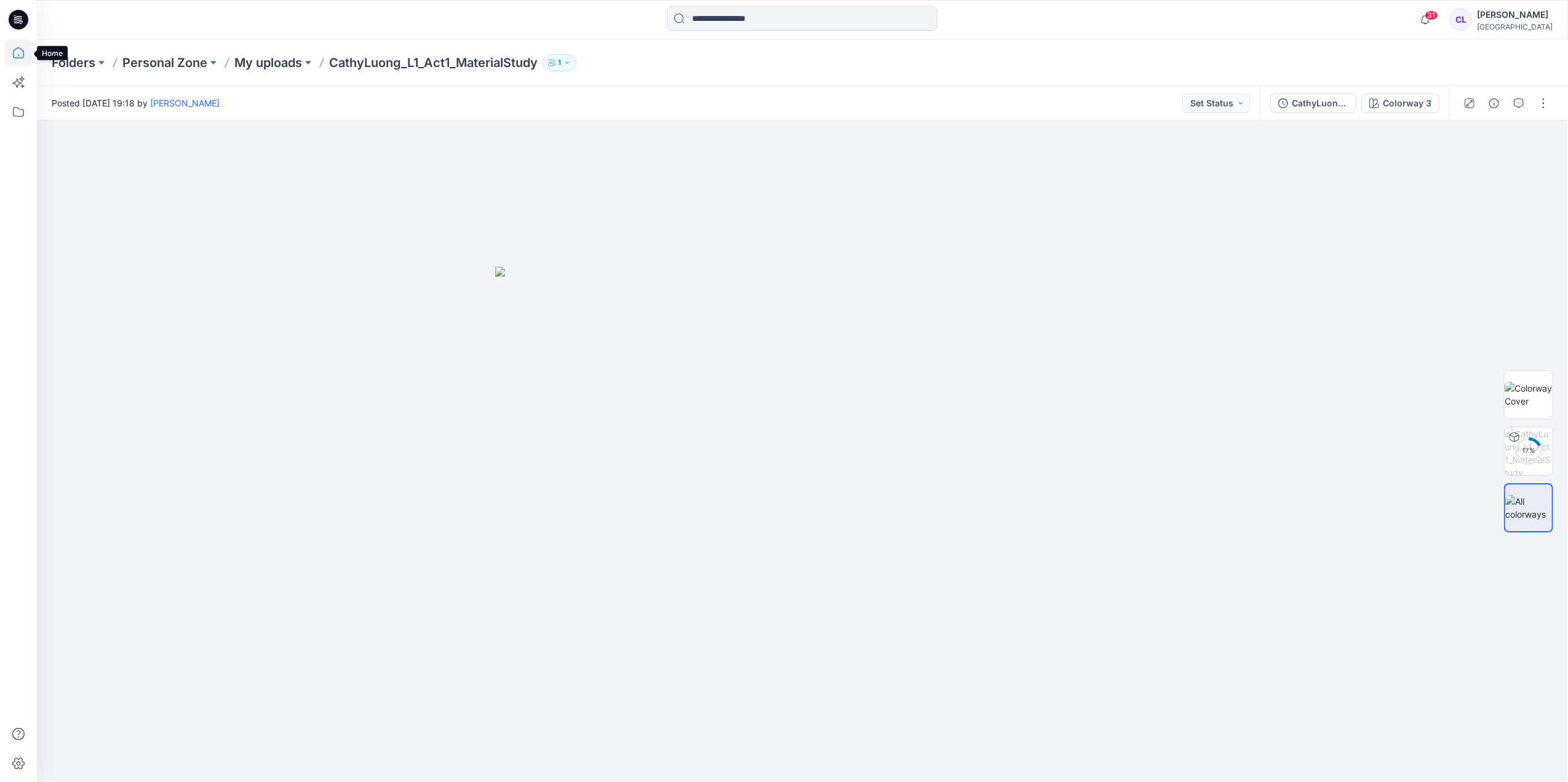
click at [17, 53] on icon at bounding box center [18, 53] width 27 height 27
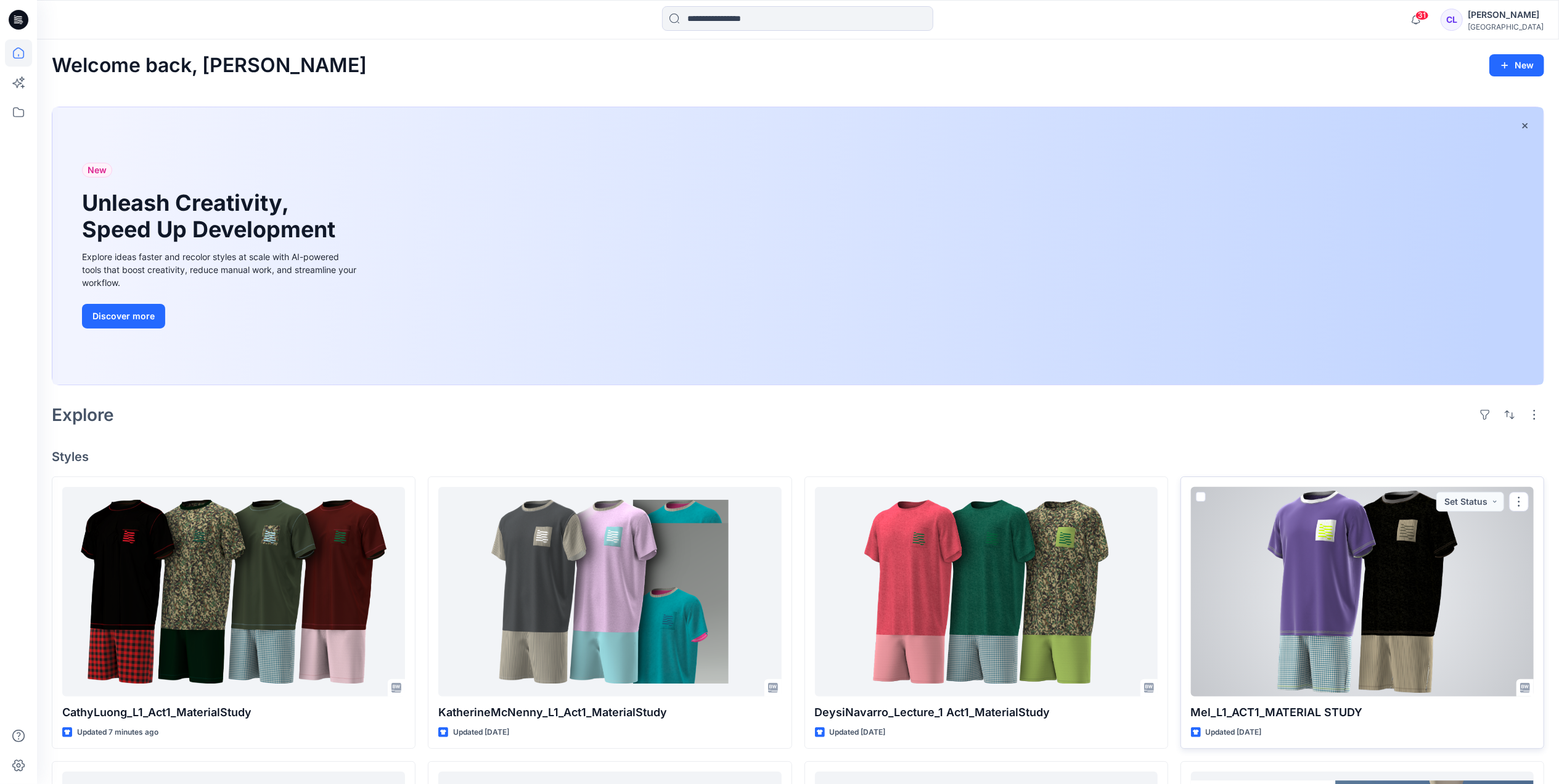
click at [1362, 557] on div at bounding box center [1362, 592] width 343 height 210
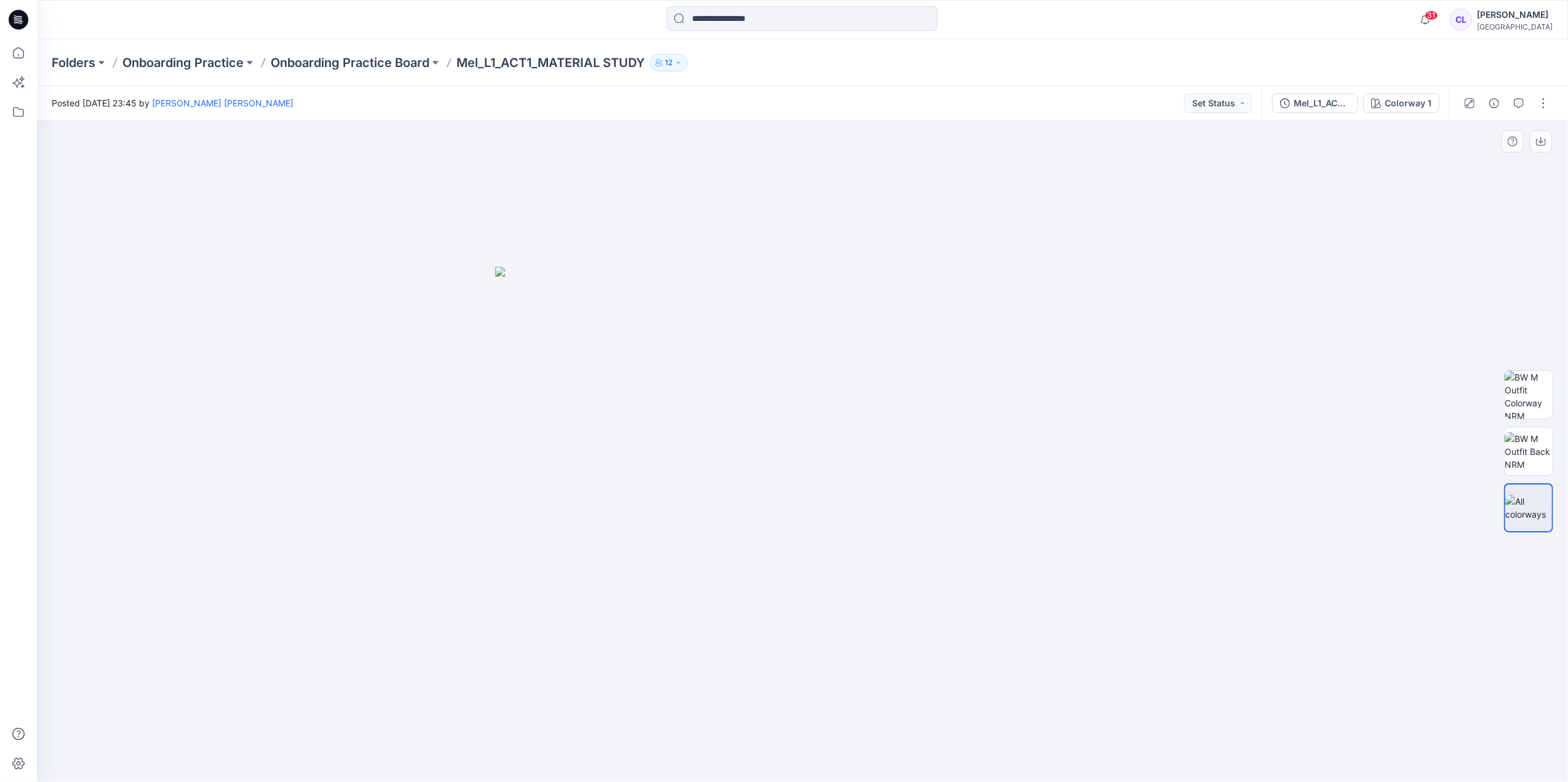
click at [881, 532] on img at bounding box center [802, 525] width 615 height 515
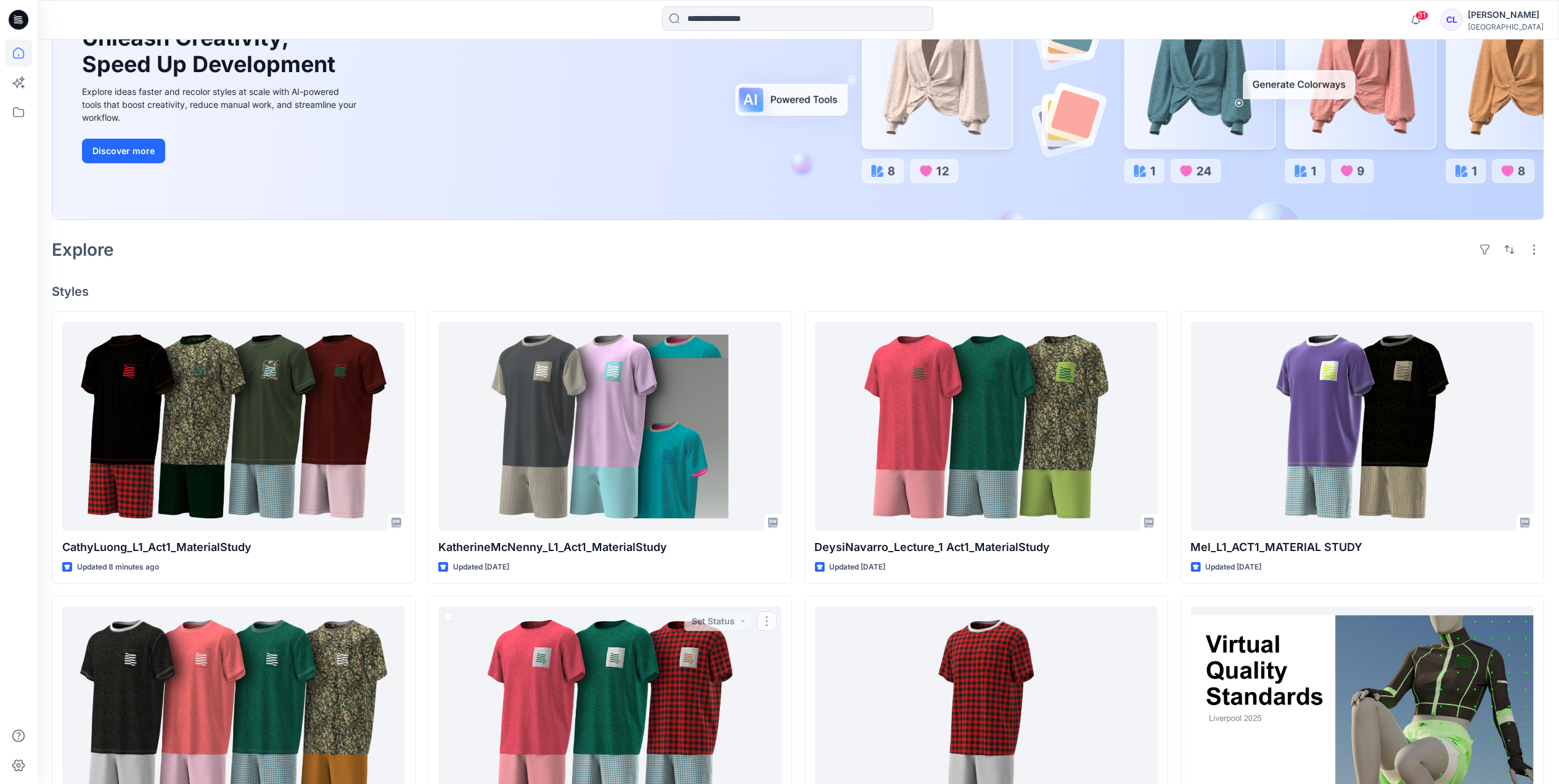
scroll to position [164, 0]
